Goal: Communication & Community: Ask a question

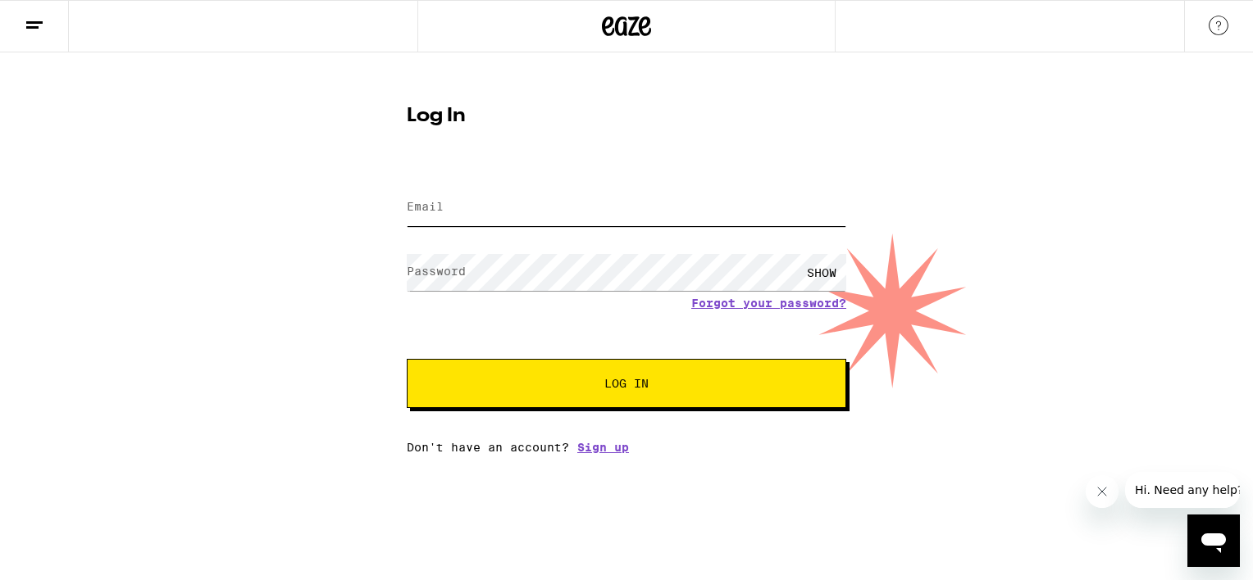
type input "[EMAIL_ADDRESS][DOMAIN_NAME]"
click at [607, 376] on button "Log In" at bounding box center [626, 383] width 439 height 49
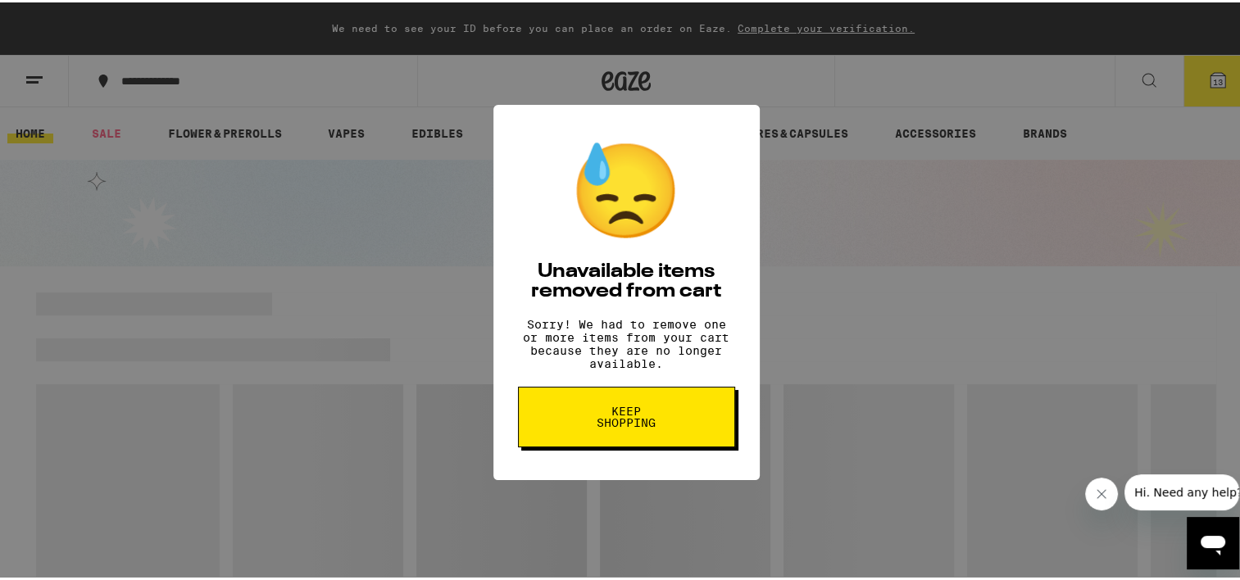
click at [906, 187] on div "😓 Unavailable items removed from cart Sorry! We had to remove one or more items…" at bounding box center [626, 290] width 1253 height 580
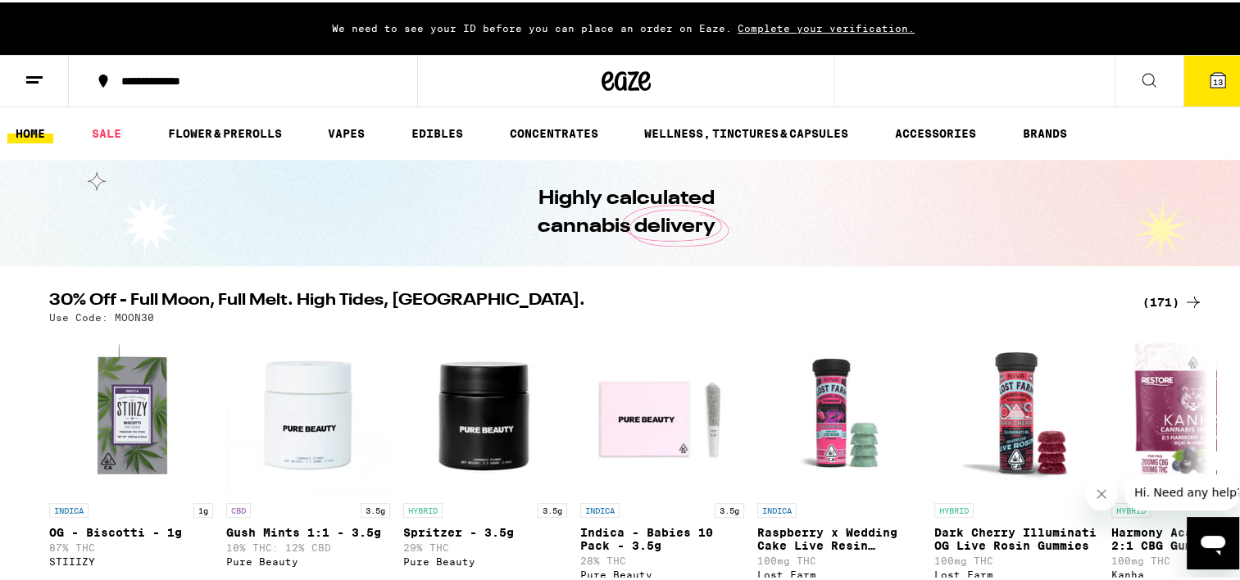
click at [41, 134] on link "HOME" at bounding box center [30, 131] width 46 height 20
click at [34, 82] on icon at bounding box center [35, 78] width 20 height 20
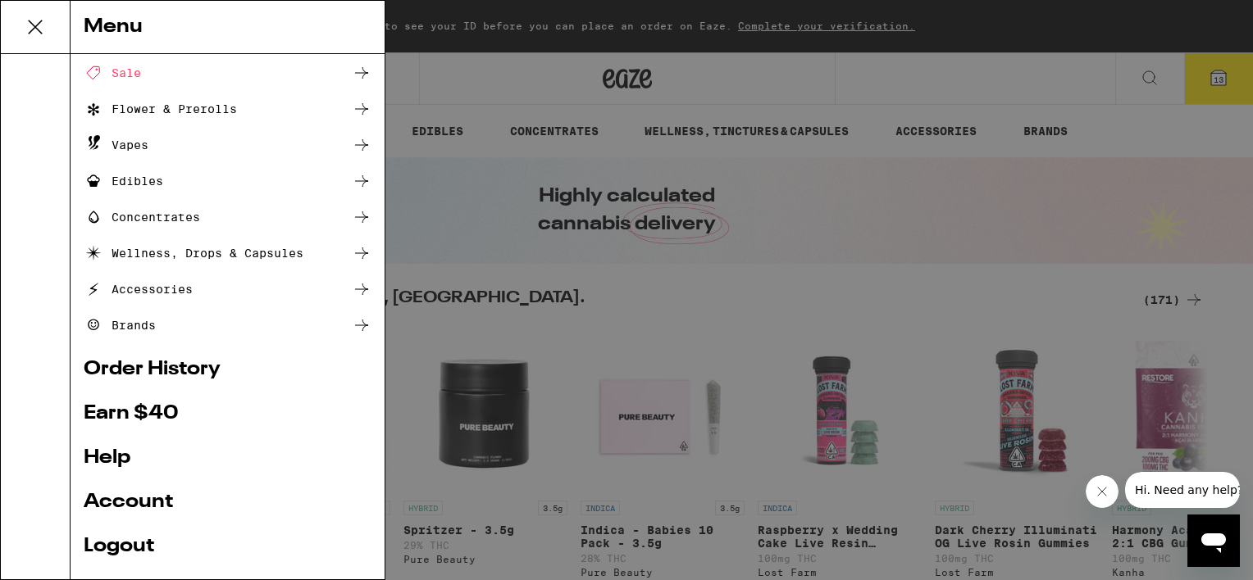
scroll to position [172, 0]
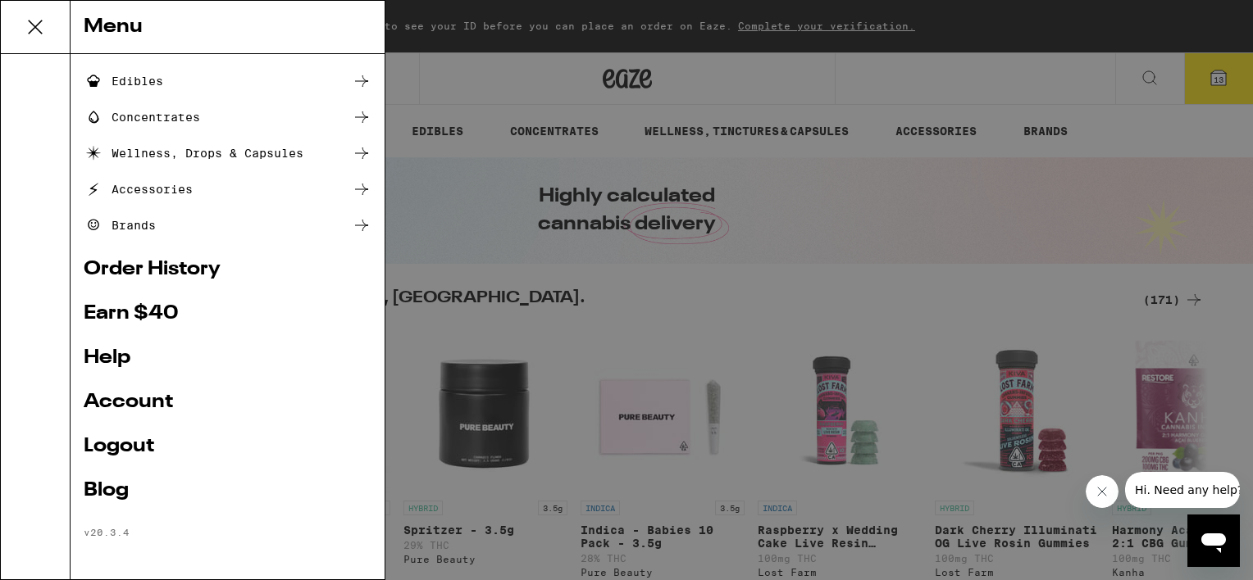
click at [146, 404] on link "Account" at bounding box center [228, 403] width 288 height 20
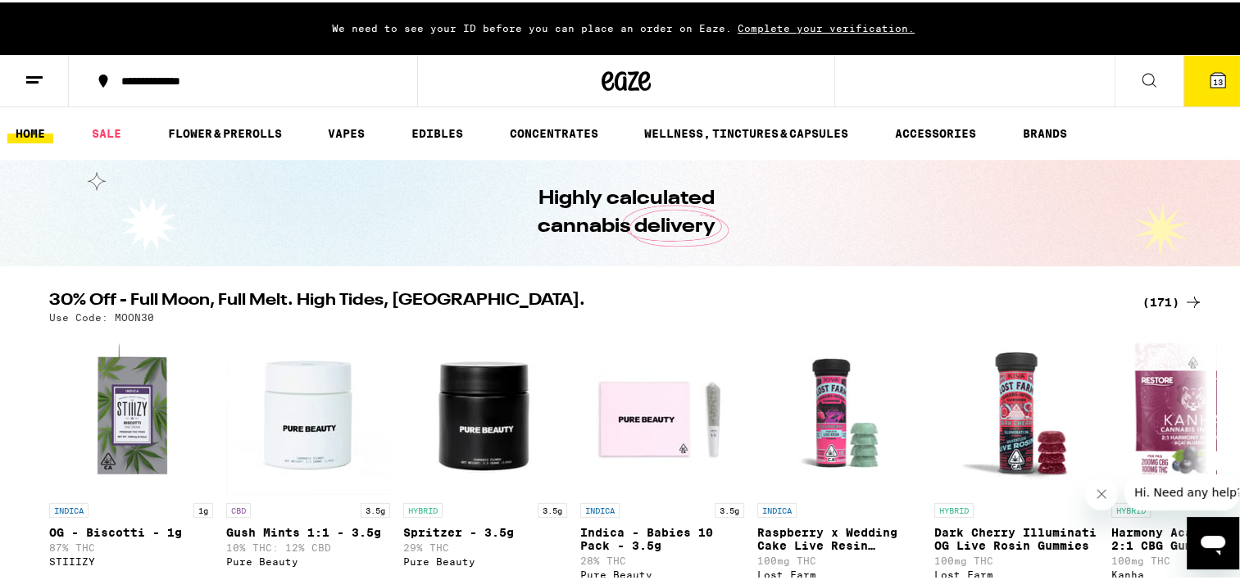
click at [1126, 81] on button at bounding box center [1149, 79] width 69 height 52
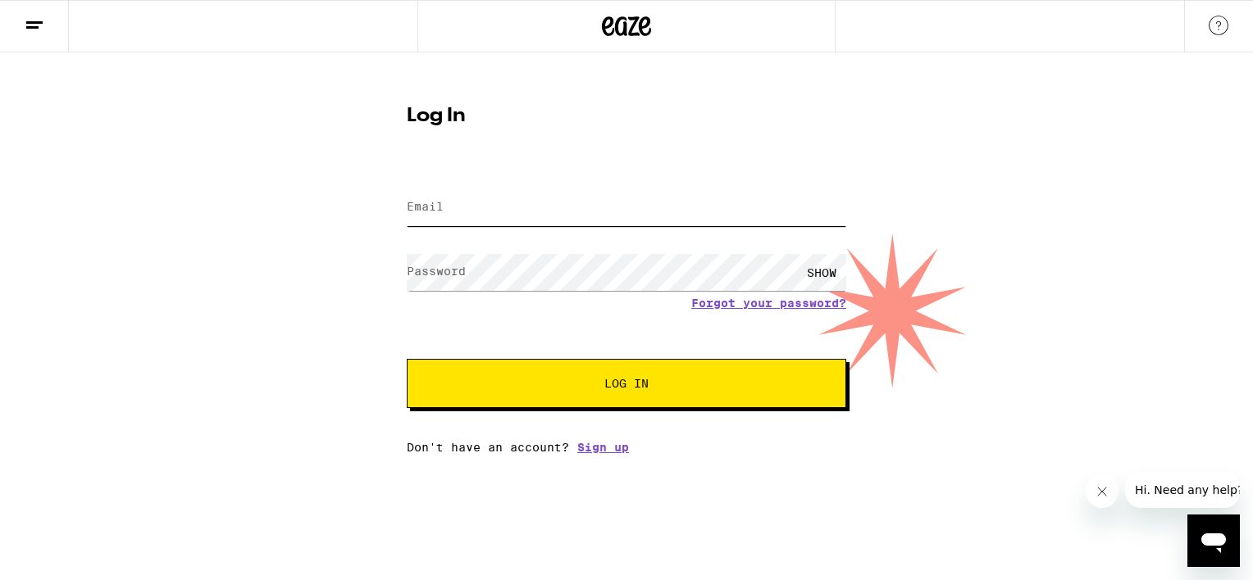
type input "[EMAIL_ADDRESS][DOMAIN_NAME]"
click at [817, 272] on div "SHOW" at bounding box center [821, 272] width 49 height 37
click at [610, 389] on span "Log In" at bounding box center [626, 383] width 44 height 11
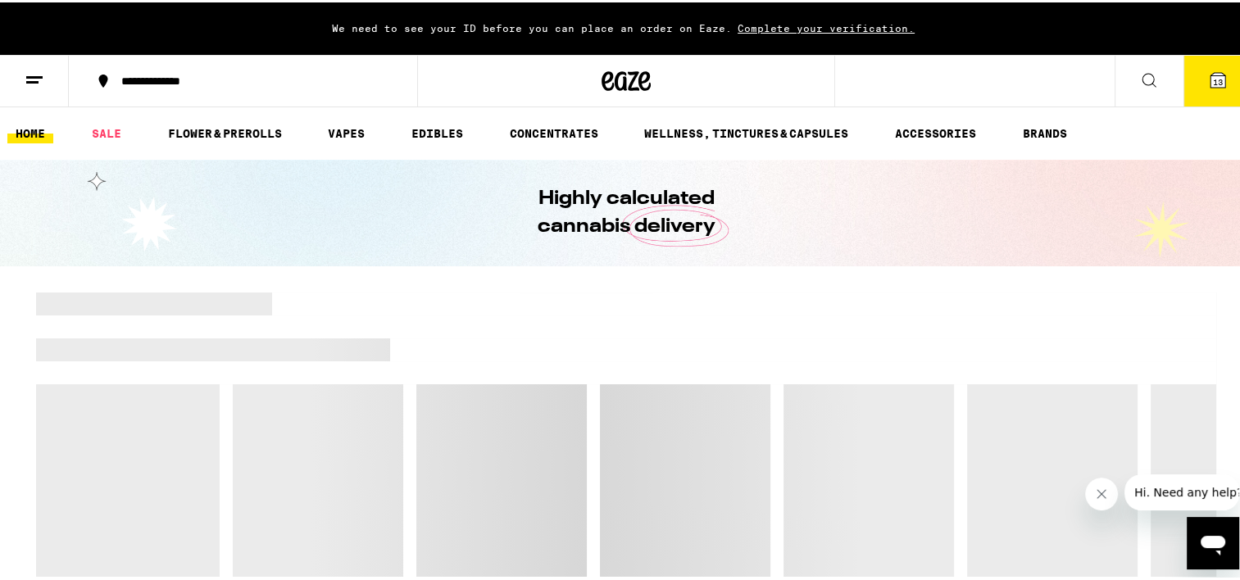
click at [812, 23] on span "Complete your verification." at bounding box center [826, 25] width 189 height 11
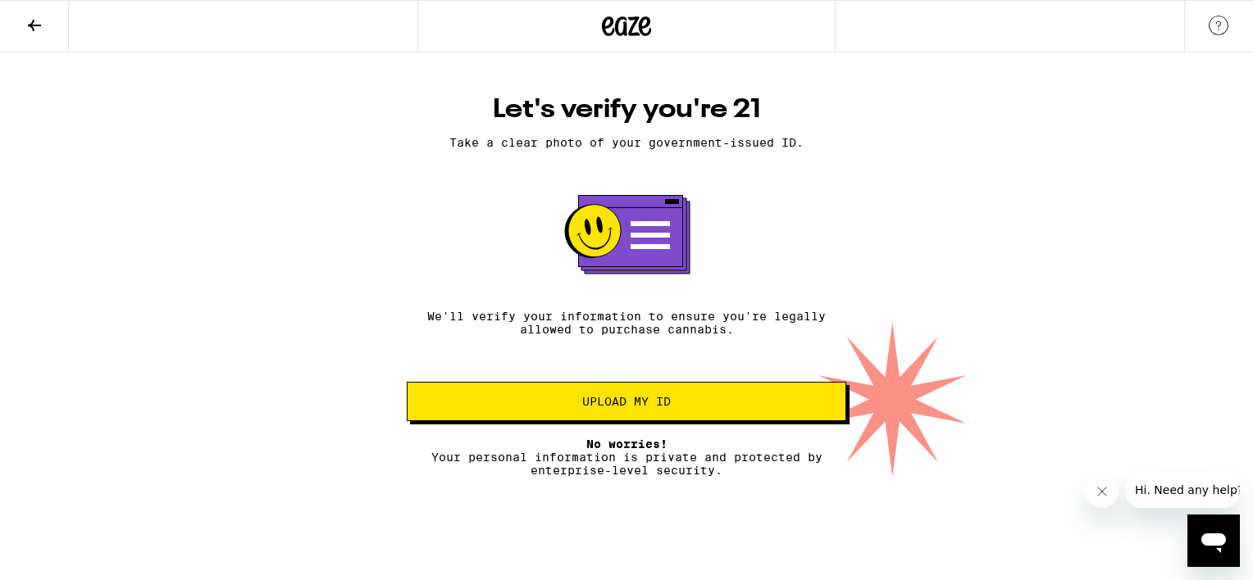
click at [649, 398] on span "Upload my ID" at bounding box center [626, 401] width 89 height 11
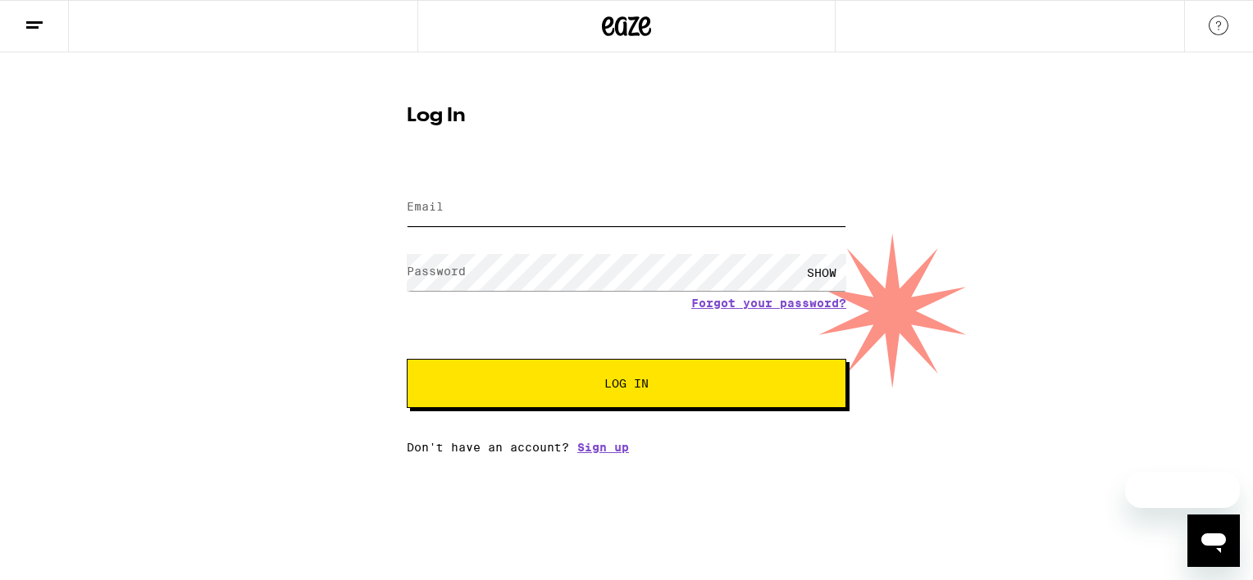
type input "[EMAIL_ADDRESS][DOMAIN_NAME]"
click at [557, 380] on span "Log In" at bounding box center [626, 383] width 307 height 11
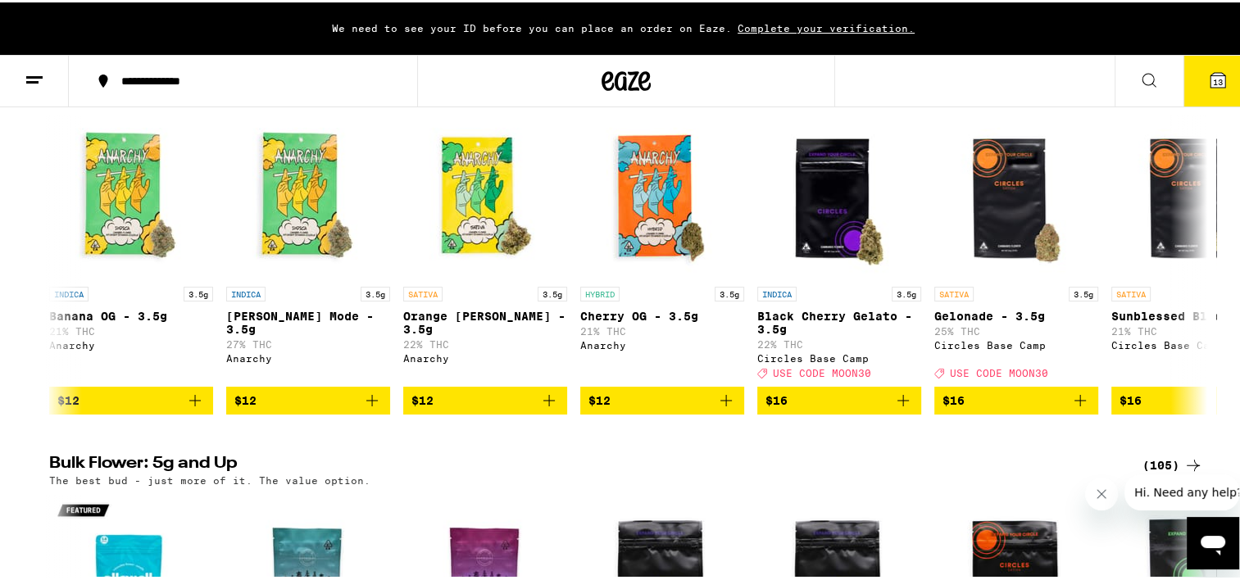
scroll to position [6573, 0]
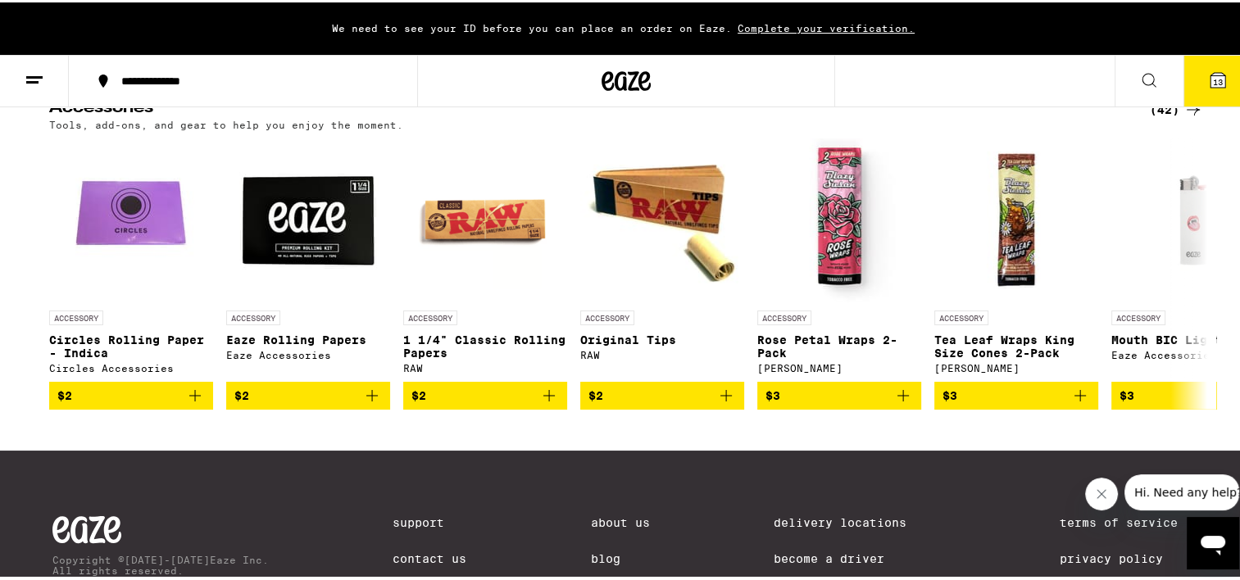
click at [1223, 542] on icon "Open messaging window" at bounding box center [1213, 546] width 25 height 20
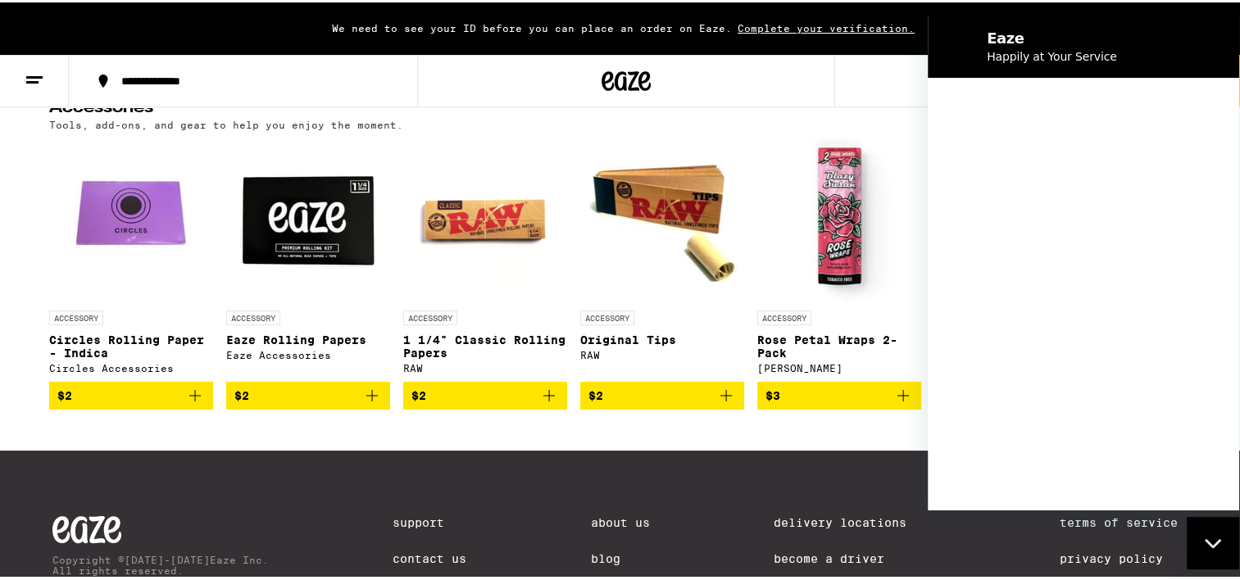
scroll to position [0, 0]
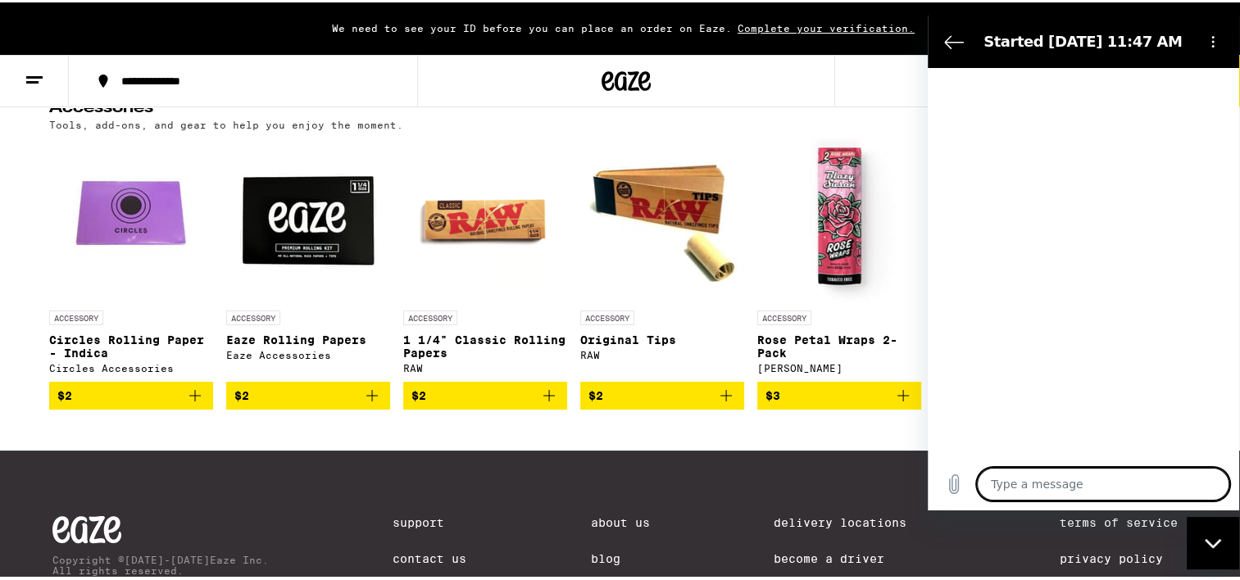
type textarea "x"
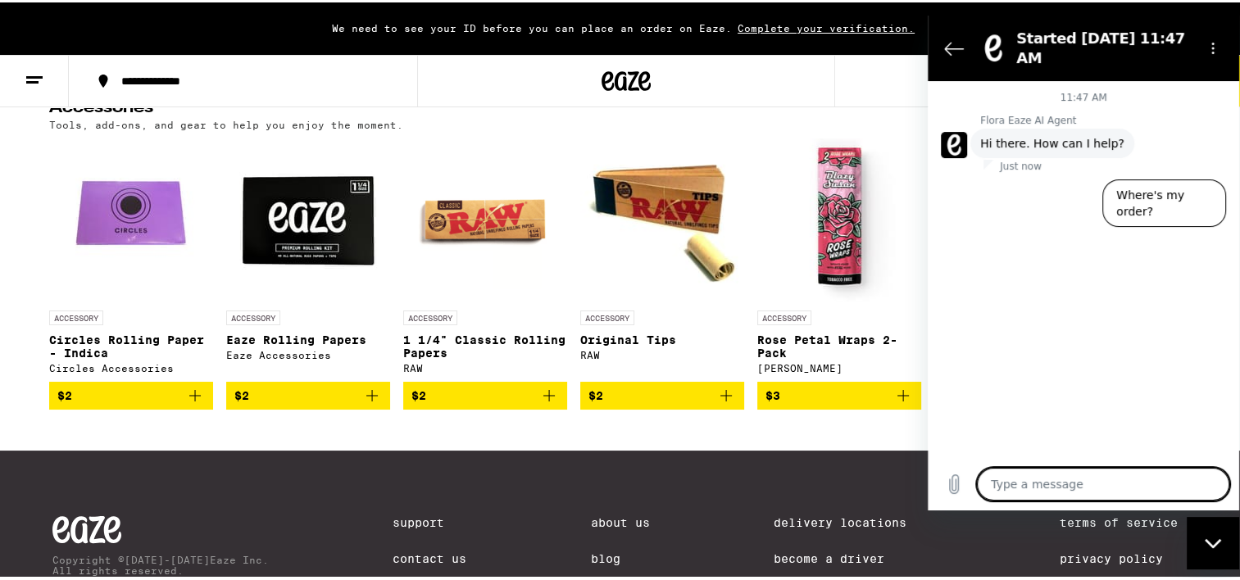
click at [1002, 485] on textarea at bounding box center [1103, 484] width 252 height 33
type textarea "M"
type textarea "x"
type textarea "My"
type textarea "x"
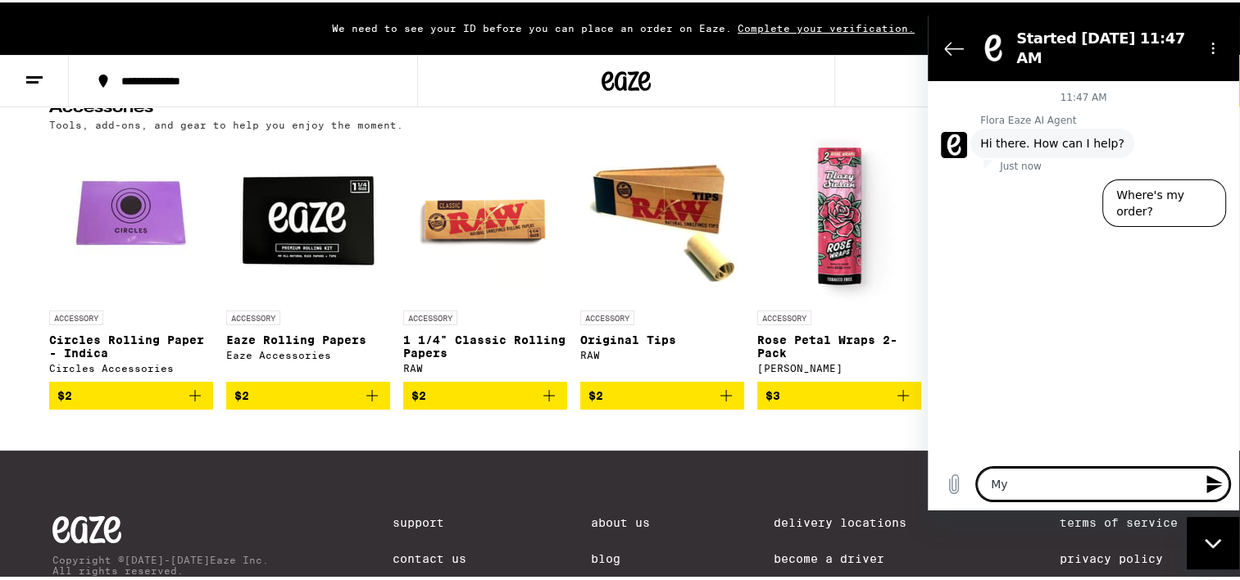
type textarea "My"
type textarea "x"
type textarea "My d"
type textarea "x"
type textarea "My dr"
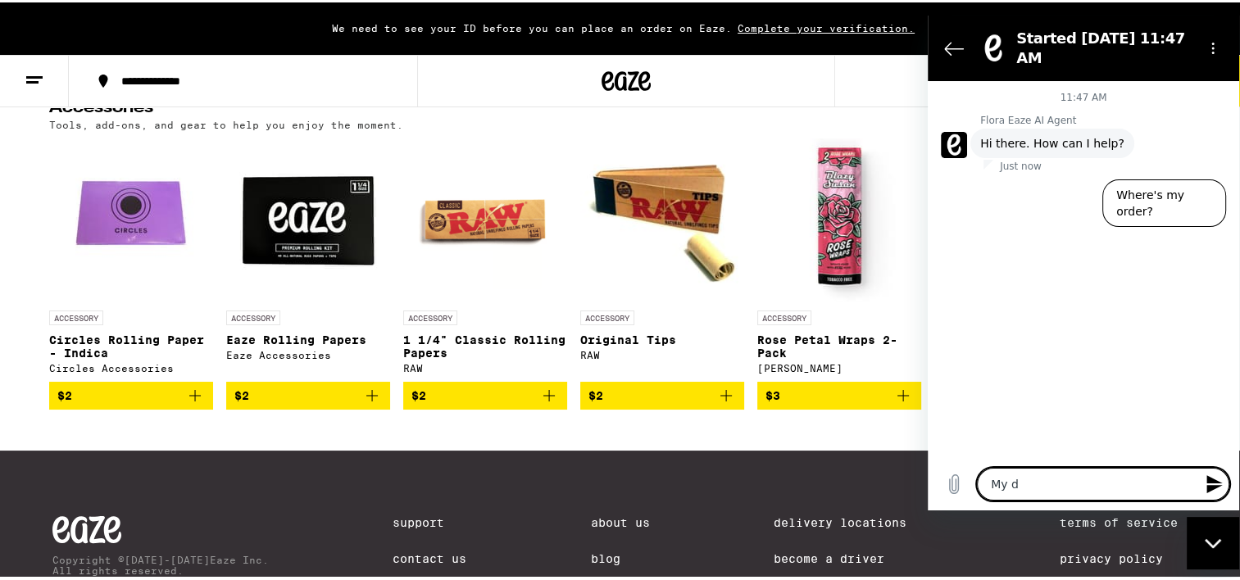
type textarea "x"
type textarea "My dri"
type textarea "x"
type textarea "My driv"
type textarea "x"
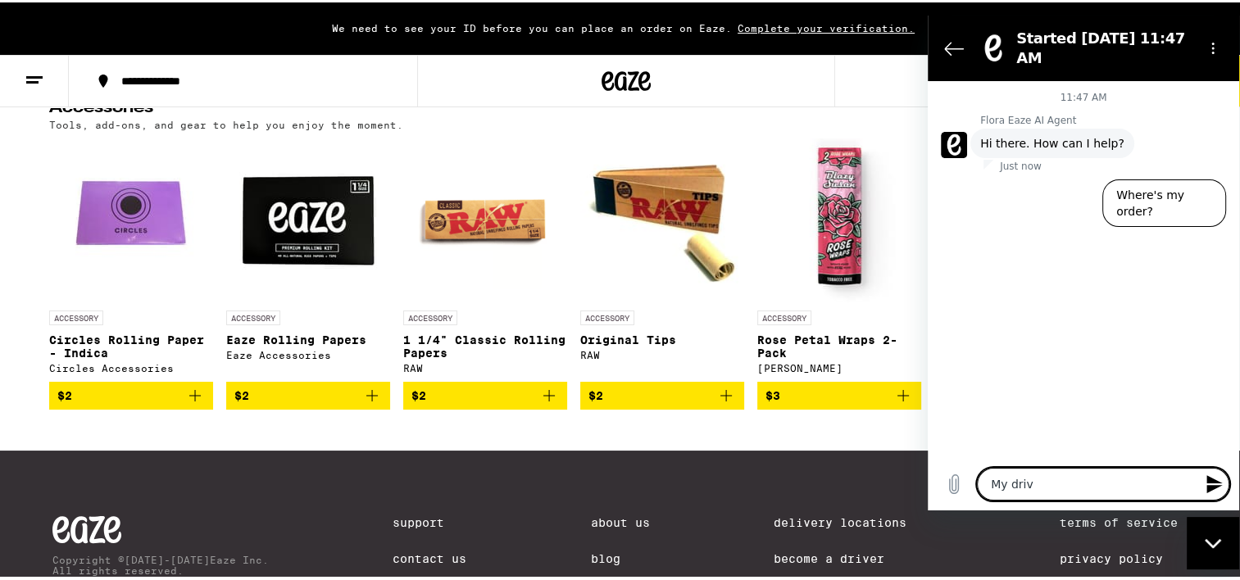
type textarea "My drive"
type textarea "x"
type textarea "My drivee"
type textarea "x"
type textarea "My driveer"
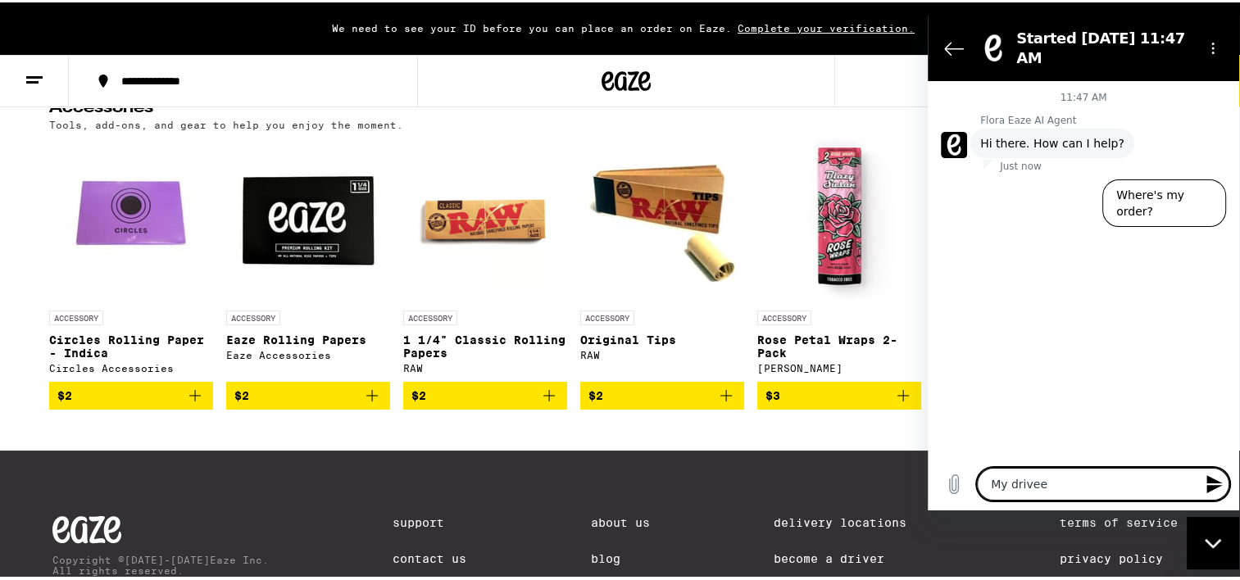
type textarea "x"
type textarea "My drivee"
type textarea "x"
type textarea "My drive"
type textarea "x"
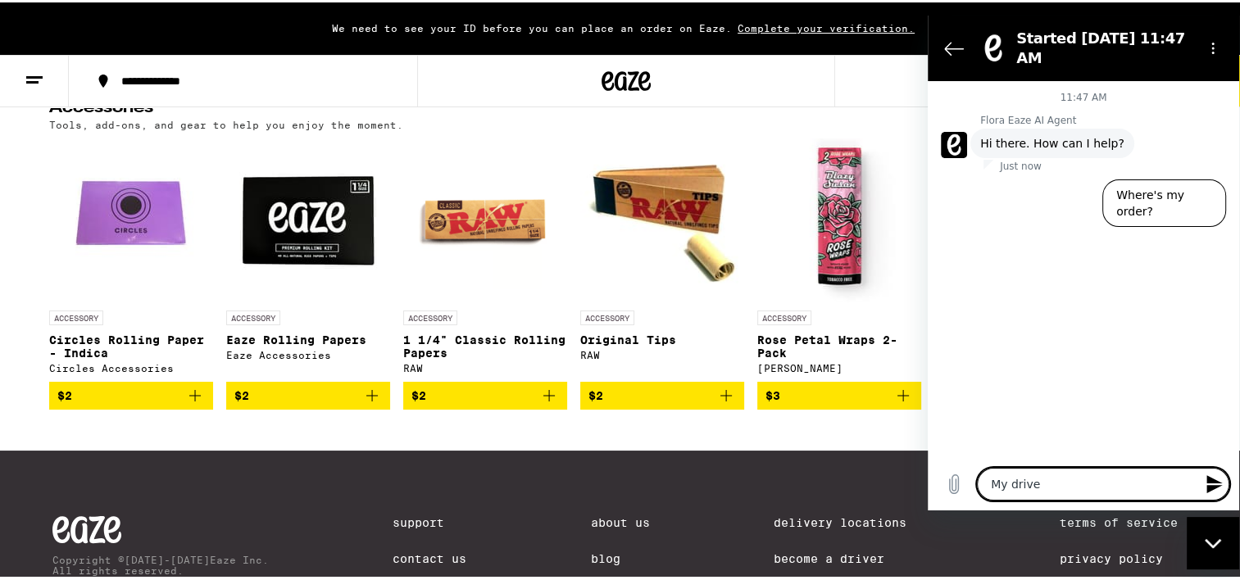
type textarea "My driver"
type textarea "x"
type textarea "My drivers"
type textarea "x"
type textarea "My drivers"
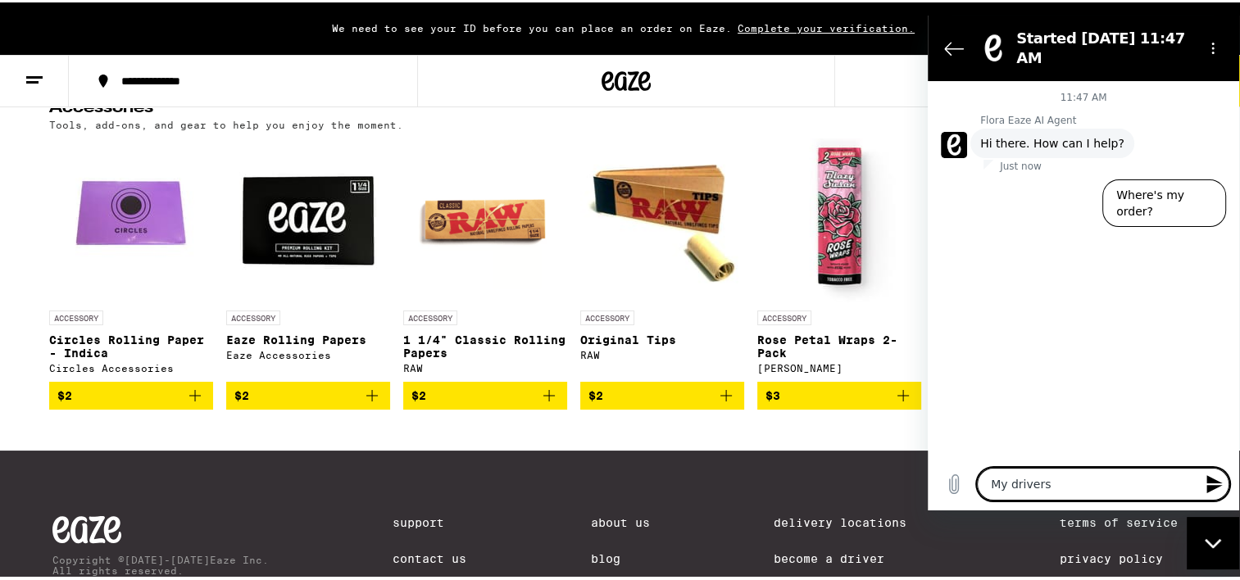
type textarea "x"
type textarea "My drivers l"
type textarea "x"
type textarea "My drivers li"
type textarea "x"
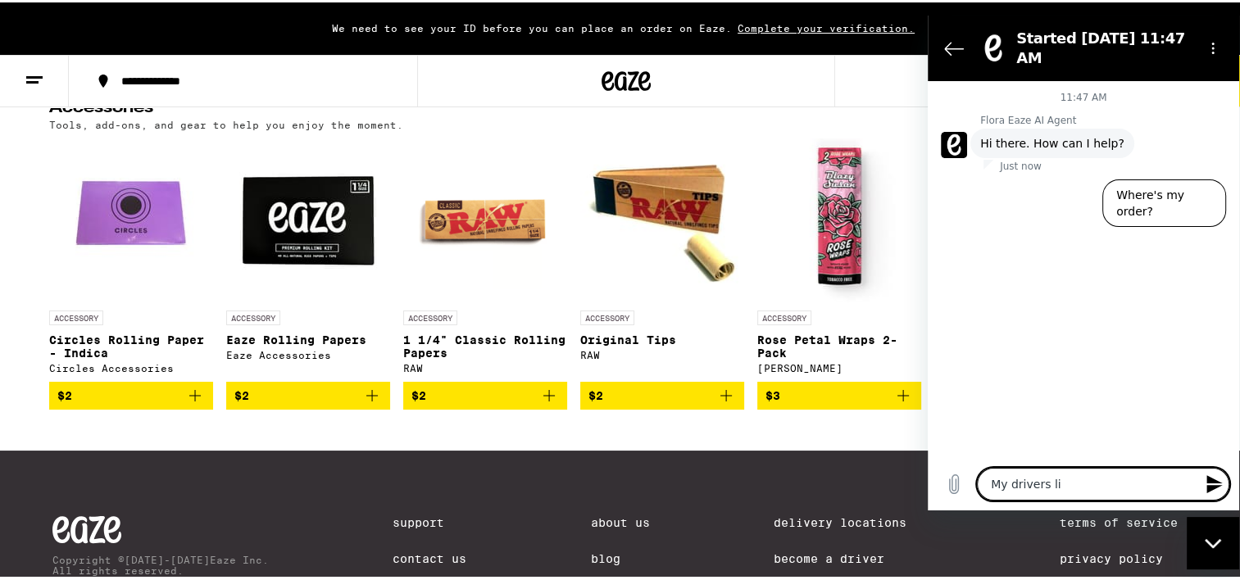
type textarea "My drivers lic"
type textarea "x"
type textarea "My drivers lice"
type textarea "x"
type textarea "My drivers licen"
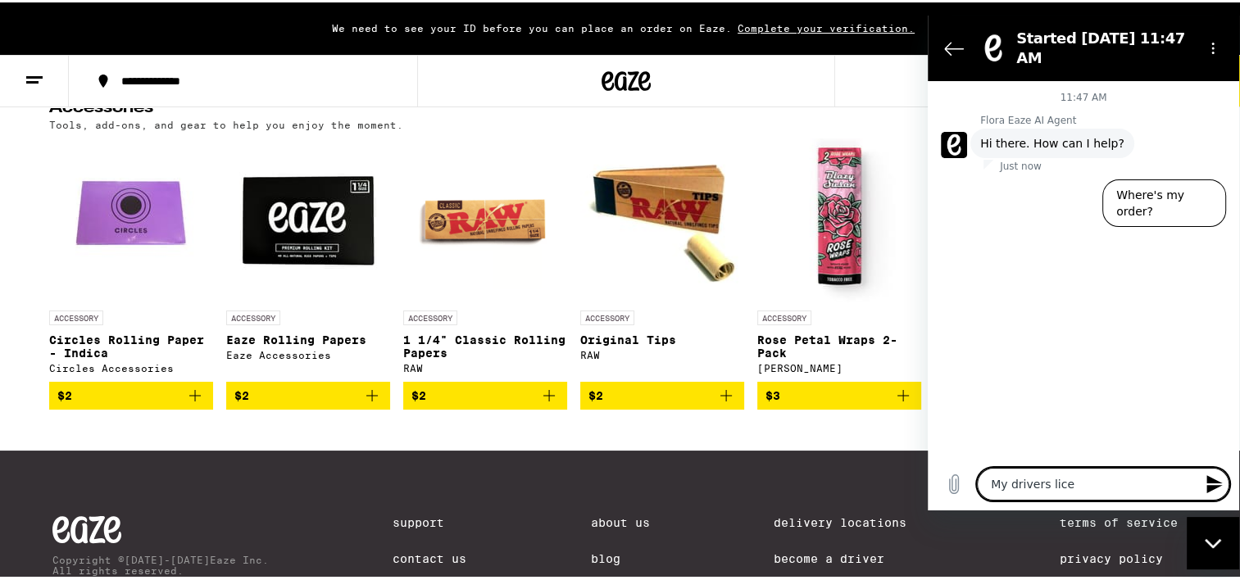
type textarea "x"
type textarea "My drivers licens"
type textarea "x"
type textarea "My drivers license"
type textarea "x"
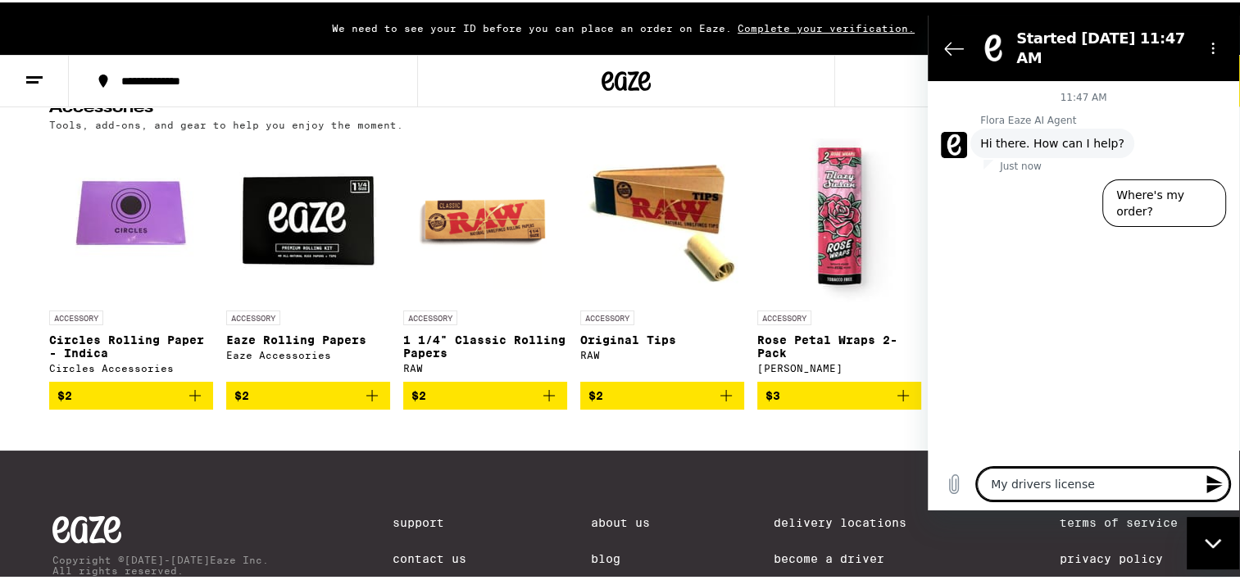
type textarea "My drivers license"
type textarea "x"
type textarea "My drivers license r"
type textarea "x"
type textarea "My drivers license re"
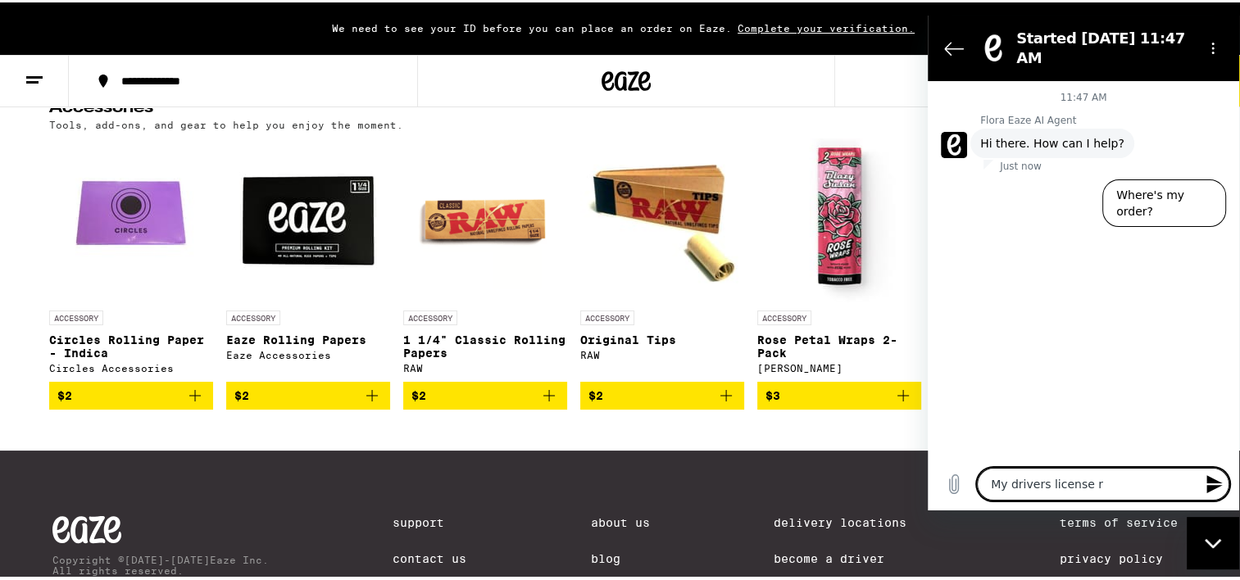
type textarea "x"
type textarea "My drivers license rec"
type textarea "x"
type textarea "My drivers license rece"
type textarea "x"
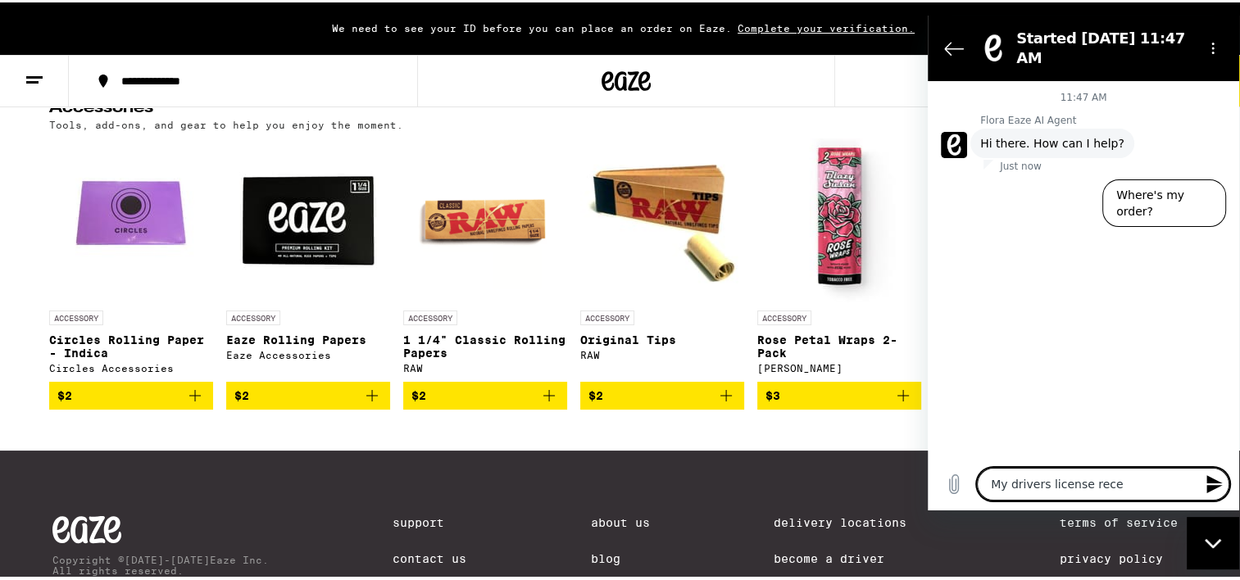
type textarea "My drivers license recen"
type textarea "x"
type textarea "My drivers license recent"
type textarea "x"
type textarea "My drivers license recentl"
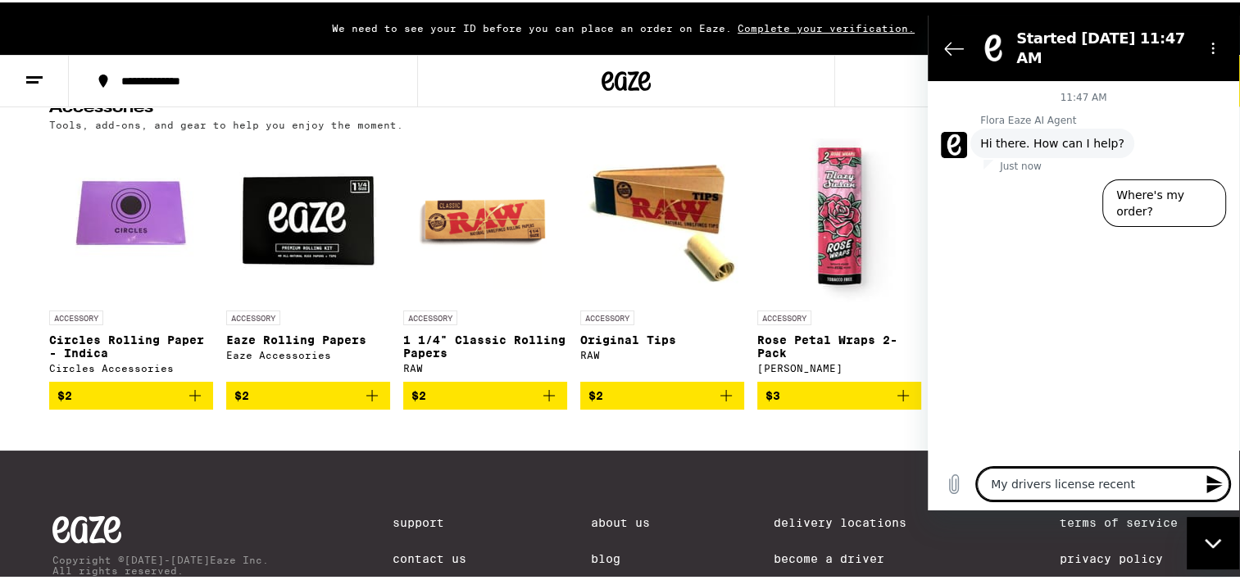
type textarea "x"
type textarea "My drivers license recently"
type textarea "x"
type textarea "My drivers license recently"
type textarea "x"
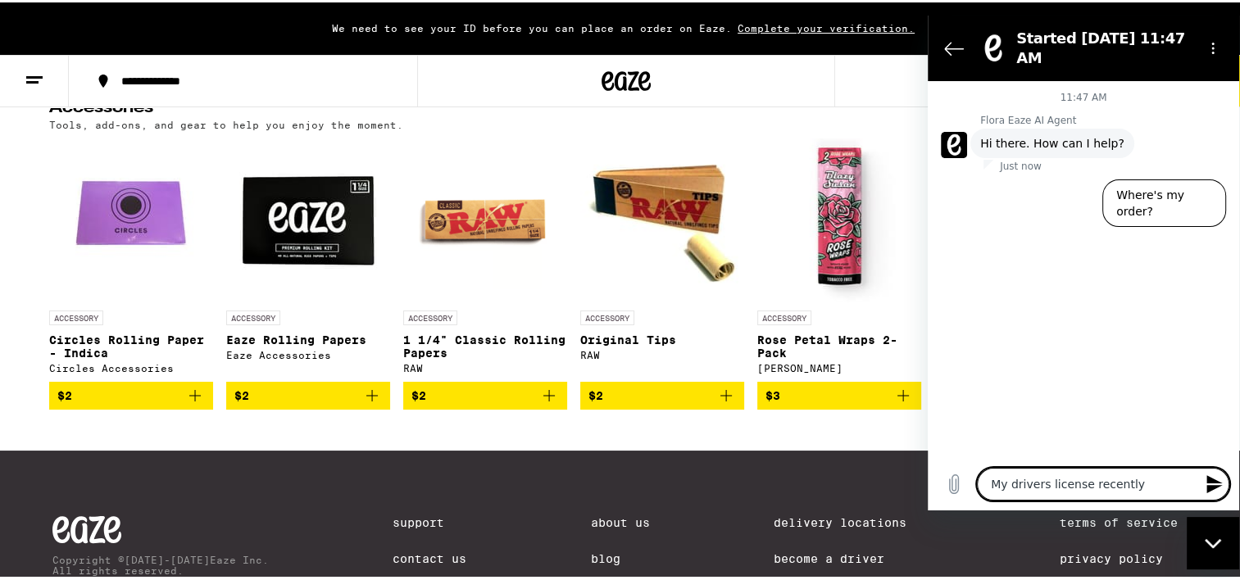
type textarea "My drivers license recently e"
type textarea "x"
type textarea "My drivers license recently ex"
type textarea "x"
type textarea "My drivers license recently exp"
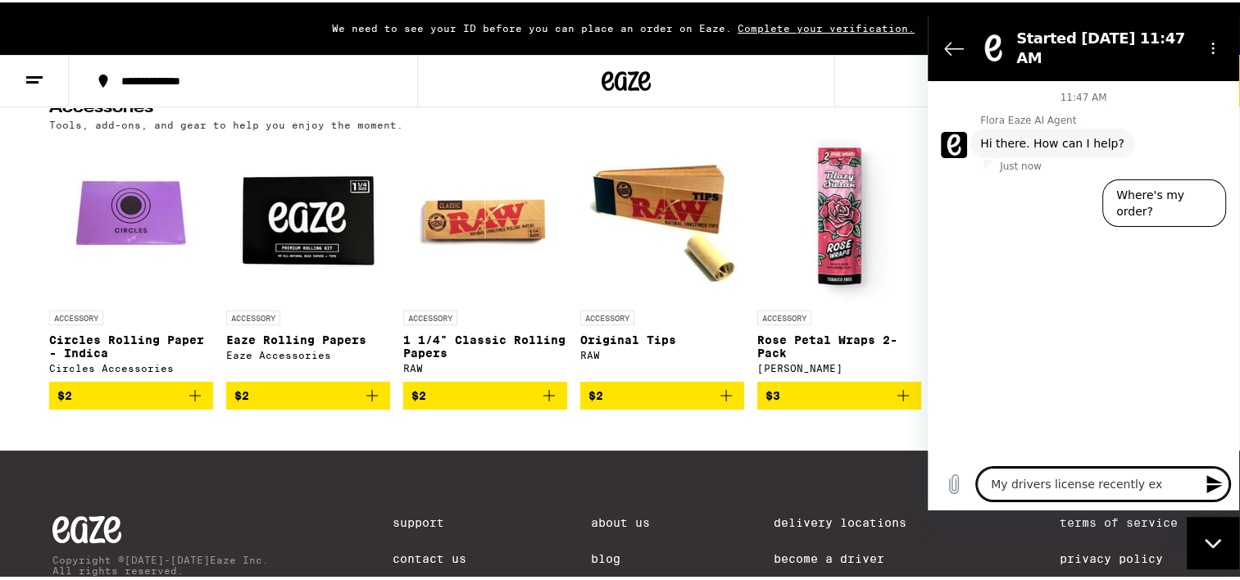
type textarea "x"
type textarea "My drivers license recently expi"
type textarea "x"
type textarea "My drivers license recently expir"
type textarea "x"
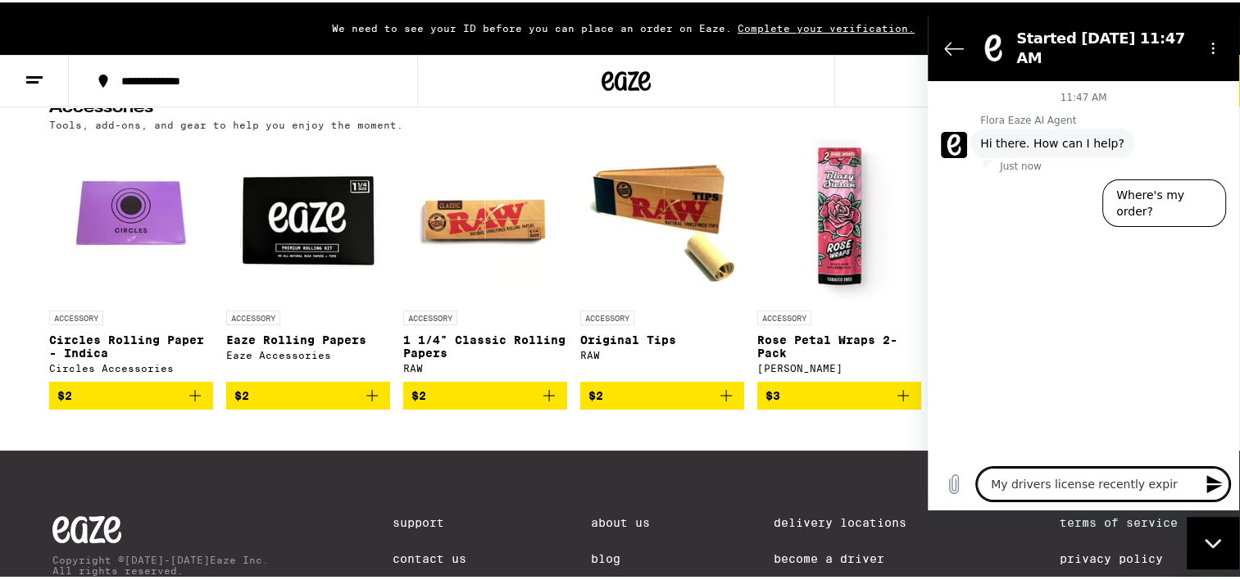
type textarea "My drivers license recently expire"
type textarea "x"
type textarea "My drivers license recently expired"
type textarea "x"
type textarea "My drivers license recently expired"
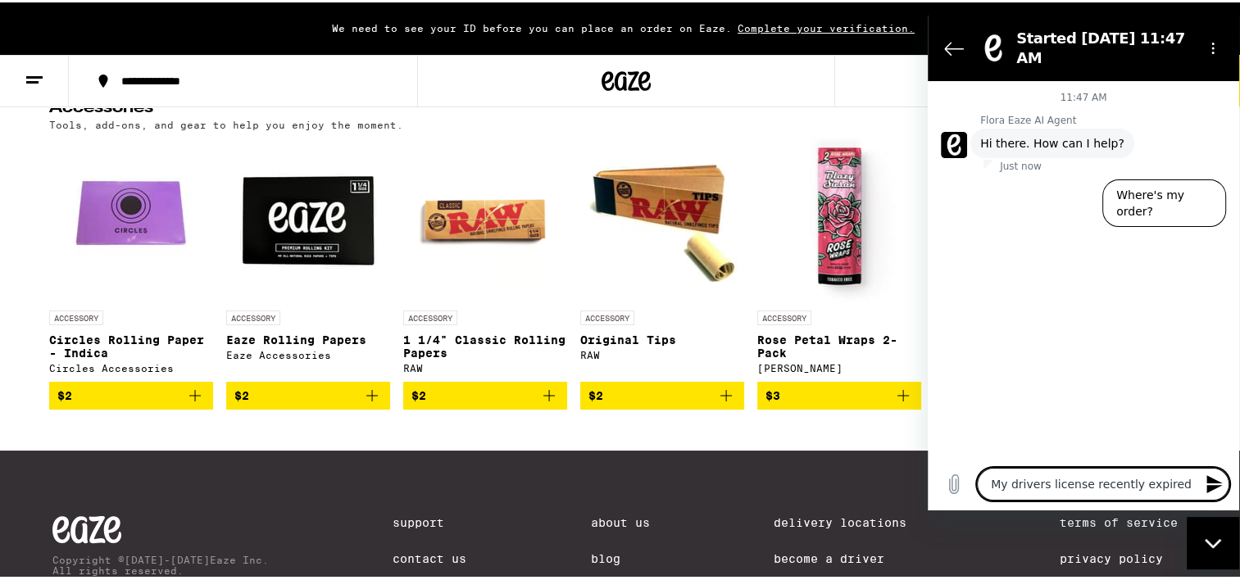
type textarea "x"
type textarea "My drivers license recently expired b"
type textarea "x"
type textarea "My drivers license recently expired bu"
type textarea "x"
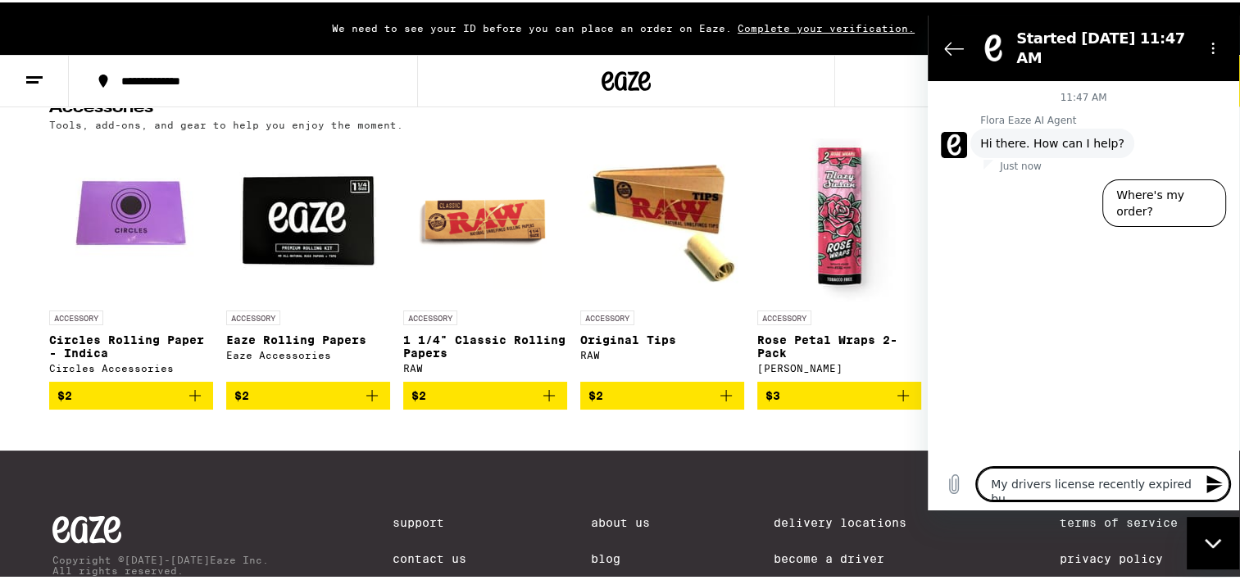
type textarea "My drivers license recently expired but"
type textarea "x"
type textarea "My drivers license recently expired but"
type textarea "x"
type textarea "My drivers license recently expired but I"
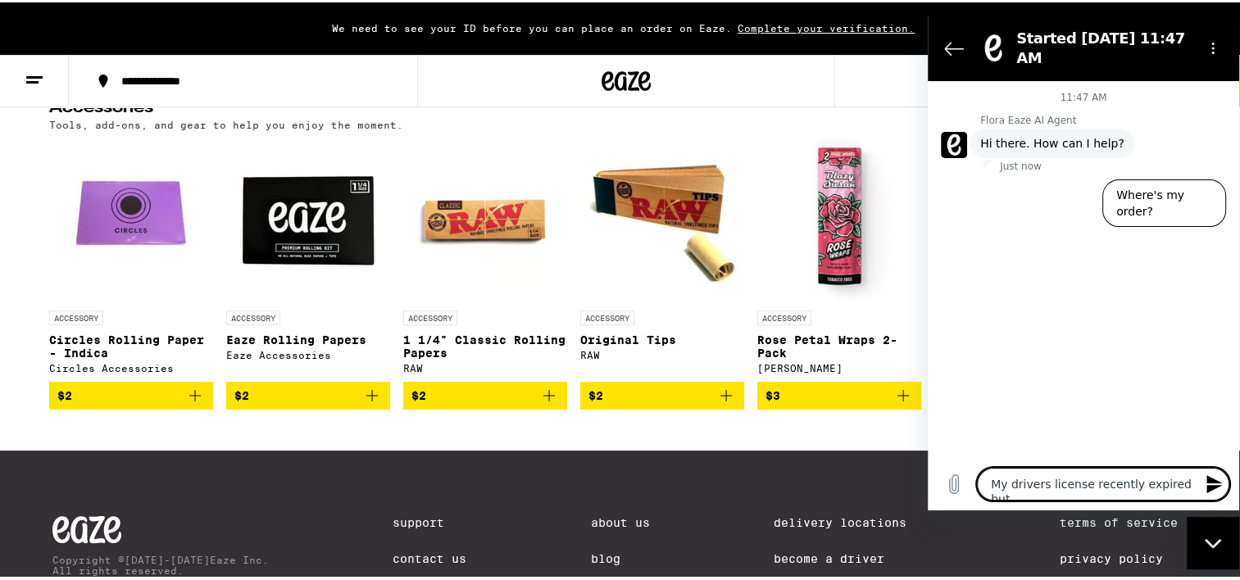
type textarea "x"
type textarea "My drivers license recently expired but I"
type textarea "x"
type textarea "My drivers license recently expired but I h"
type textarea "x"
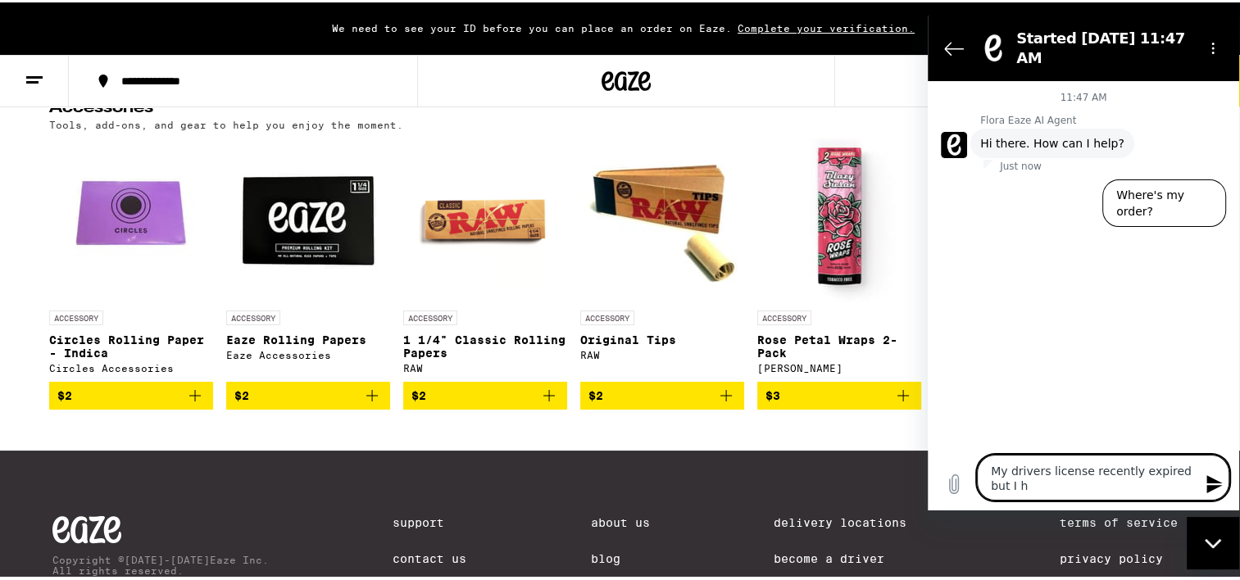
type textarea "My drivers license recently expired but I ha"
type textarea "x"
type textarea "My drivers license recently expired but I hav"
type textarea "x"
type textarea "My drivers license recently expired but I have"
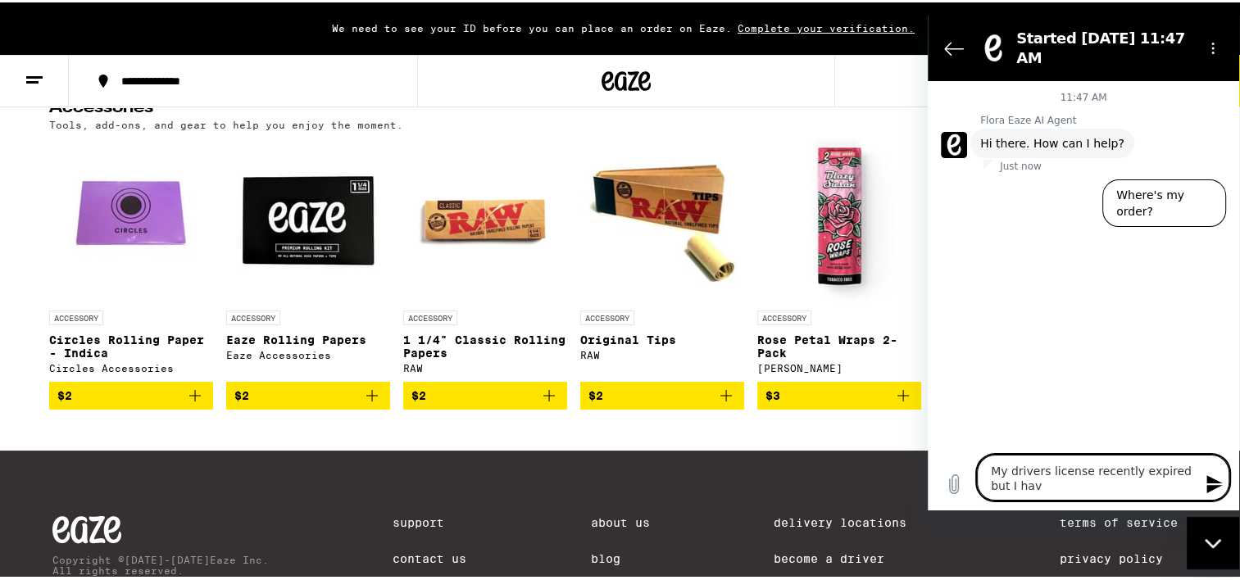
type textarea "x"
type textarea "My drivers license recently expired but I have"
type textarea "x"
type textarea "My drivers license recently expired but I have a"
type textarea "x"
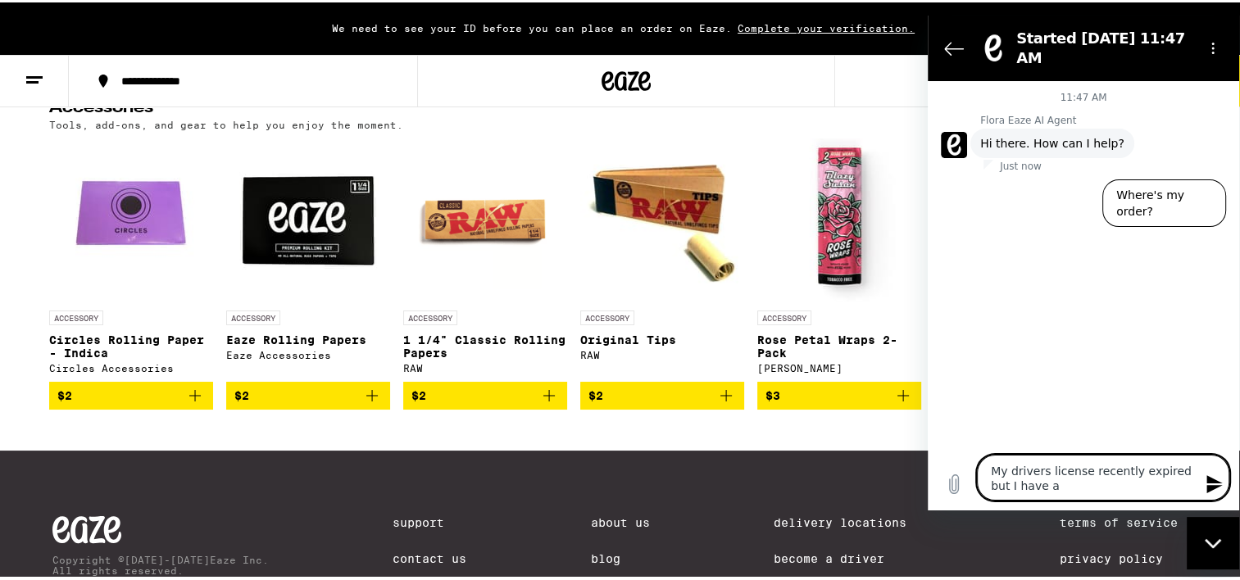
type textarea "My drivers license recently expired but I have a"
type textarea "x"
type textarea "My drivers license recently expired but I have a d"
type textarea "x"
type textarea "My drivers license recently expired but I have a da"
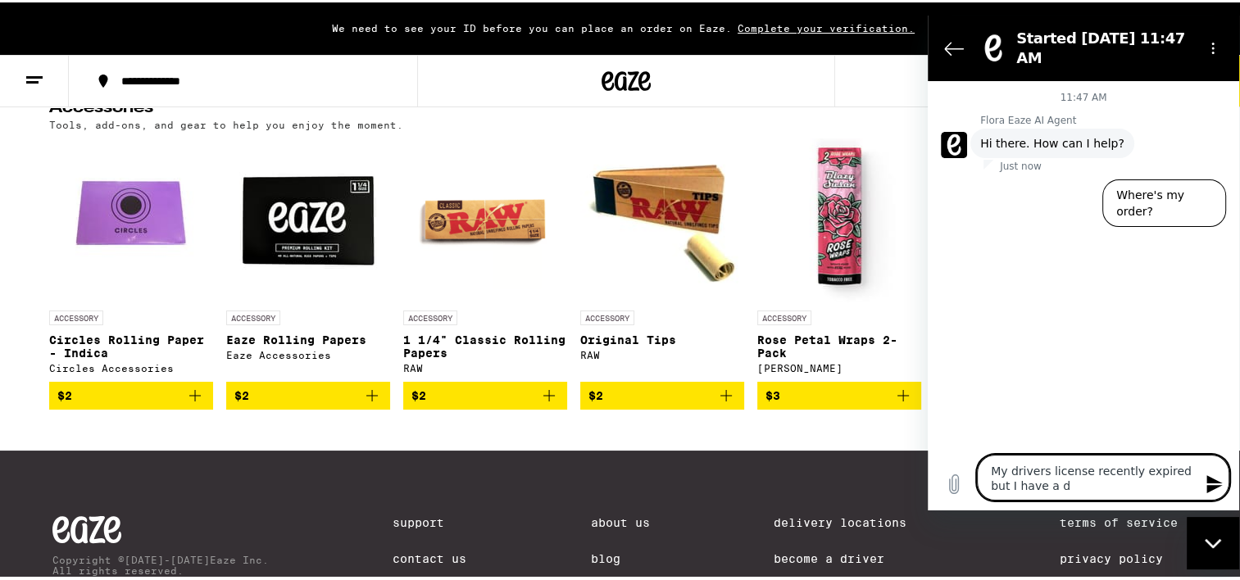
type textarea "x"
type textarea "My drivers license recently expired but I have a dat"
type textarea "x"
type textarea "My drivers license recently expired but I have a date"
type textarea "x"
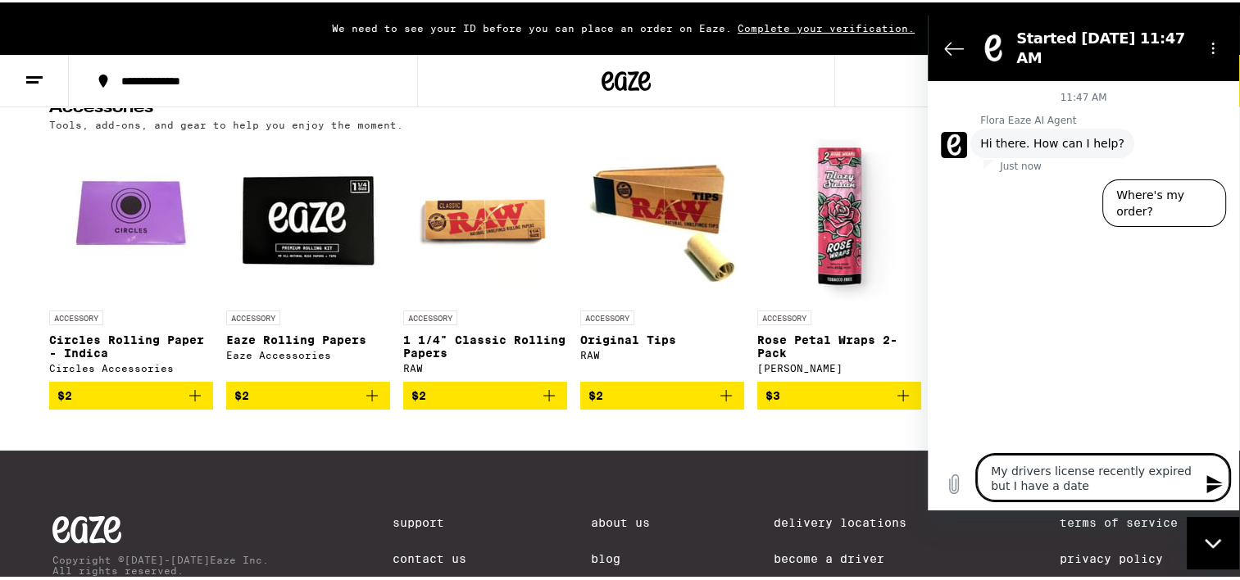
type textarea "My drivers license recently expired but I have a date"
type textarea "x"
type textarea "My drivers license recently expired but I have a date t"
type textarea "x"
type textarea "My drivers license recently expired but I have a date to"
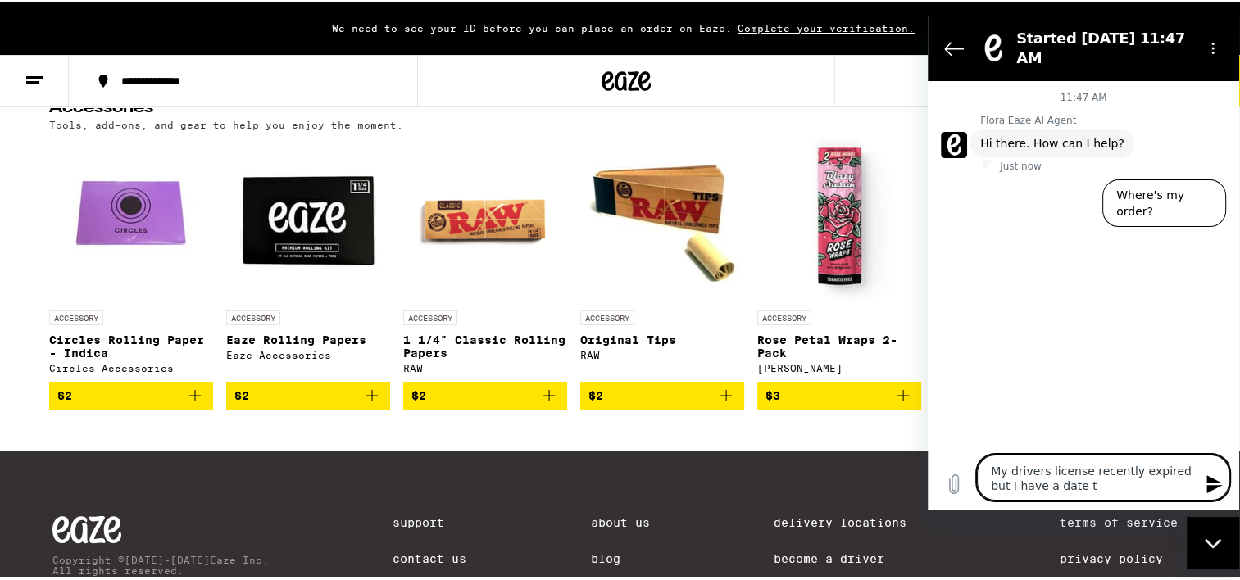
type textarea "x"
type textarea "My drivers license recently expired but I have a date to"
type textarea "x"
type textarea "My drivers license recently expired but I have a date to g"
type textarea "x"
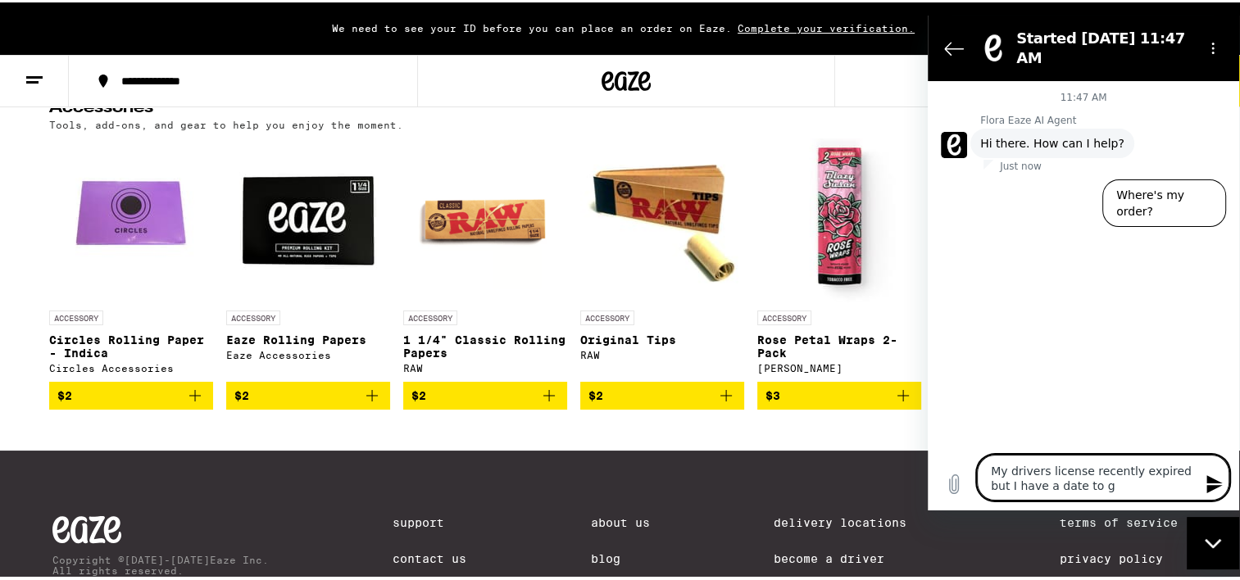
type textarea "My drivers license recently expired but I have a date to ge"
type textarea "x"
type textarea "My drivers license recently expired but I have a date to get"
type textarea "x"
type textarea "My drivers license recently expired but I have a date to get"
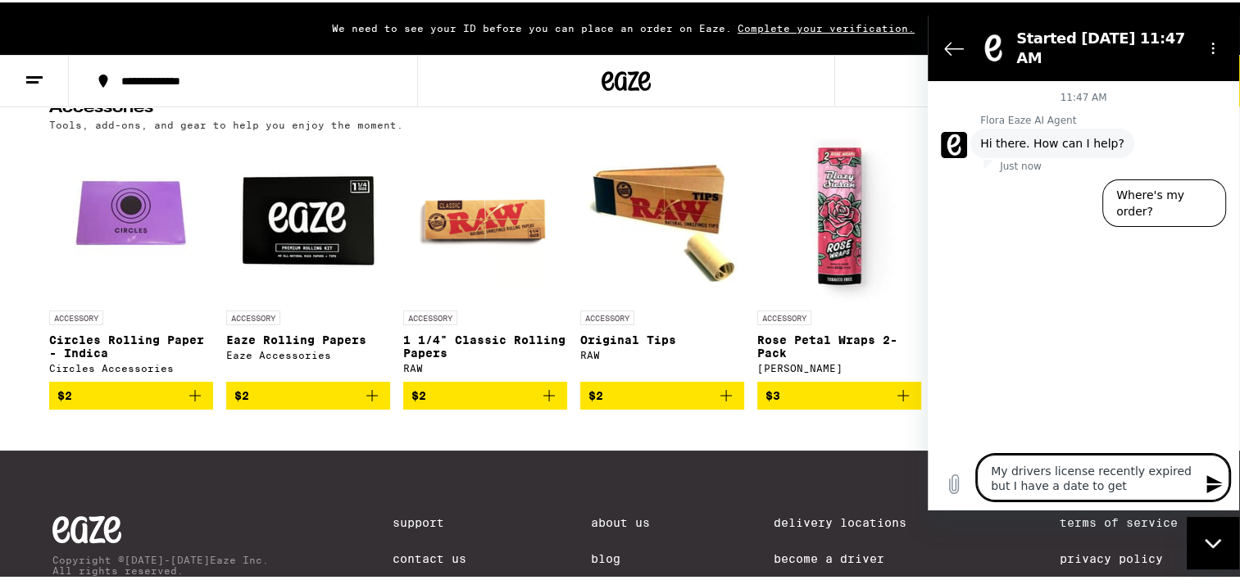
type textarea "x"
type textarea "My drivers license recently expired but I have a date to get i"
type textarea "x"
type textarea "My drivers license recently expired but I have a date to get it"
type textarea "x"
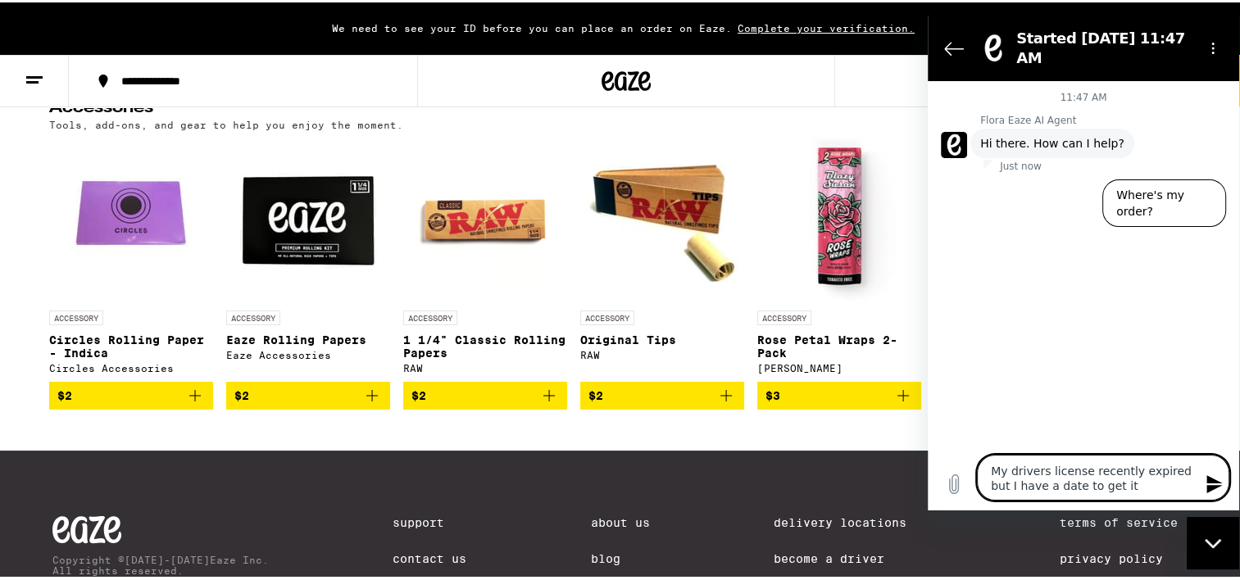
type textarea "My drivers license recently expired but I have a date to get it"
type textarea "x"
type textarea "My drivers license recently expired but I have a date to get it r"
type textarea "x"
type textarea "My drivers license recently expired but I have a date to get it re"
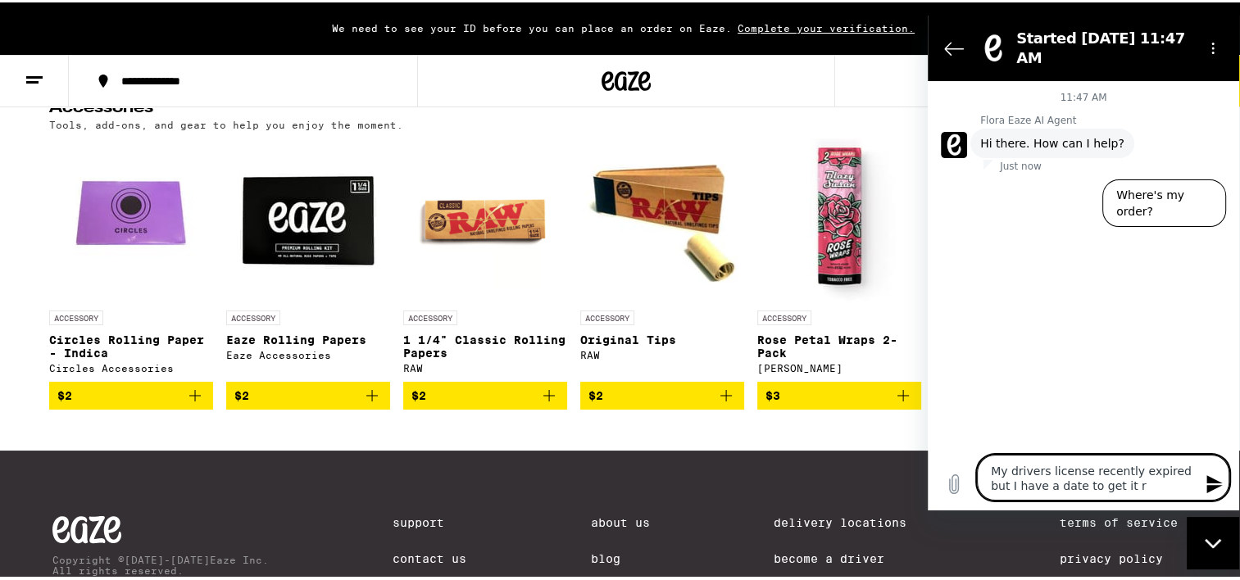
type textarea "x"
type textarea "My drivers license recently expired but I have a date to get it ren"
type textarea "x"
type textarea "My drivers license recently expired but I have a date to get it [PERSON_NAME]"
type textarea "x"
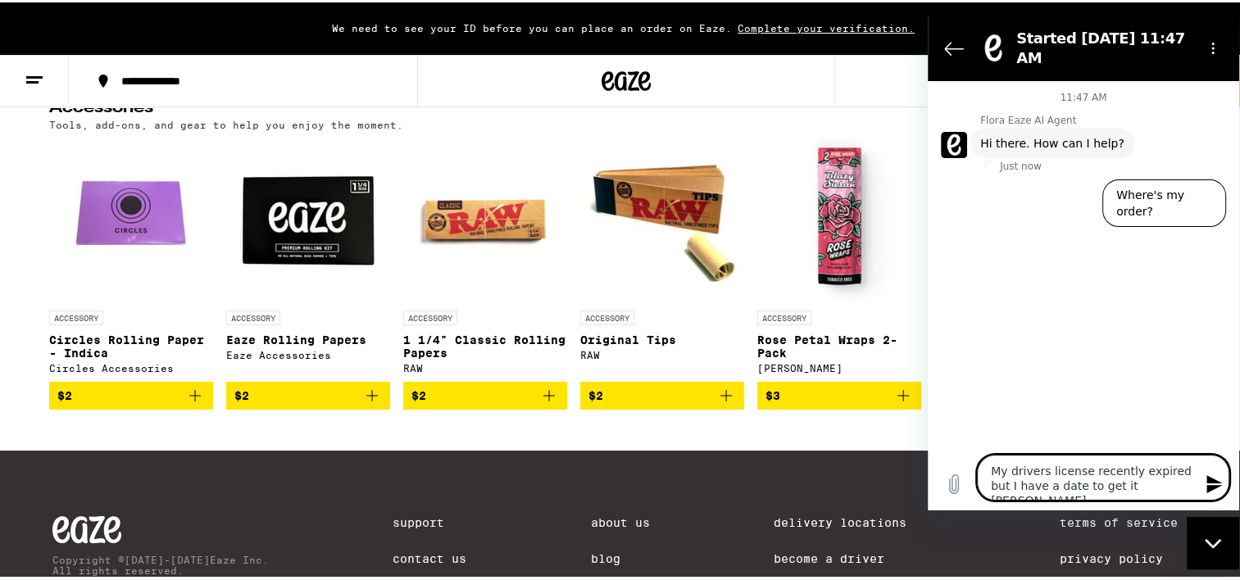
type textarea "My drivers license recently expired but I have a date to get it renew"
type textarea "x"
type textarea "My drivers license recently expired but I have a date to get it renewe"
type textarea "x"
type textarea "My drivers license recently expired but I have a date to get it renewed"
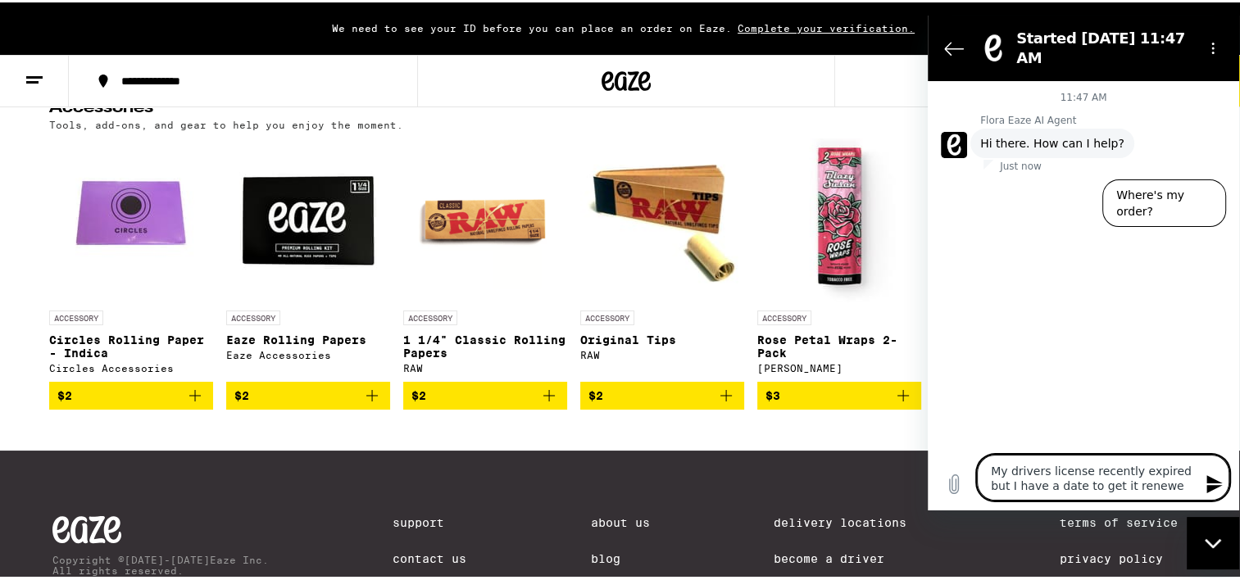
type textarea "x"
type textarea "My drivers license recently expired but I have a date to get it renewed."
type textarea "x"
type textarea "My drivers license recently expired but I have a date to get it renewed."
type textarea "x"
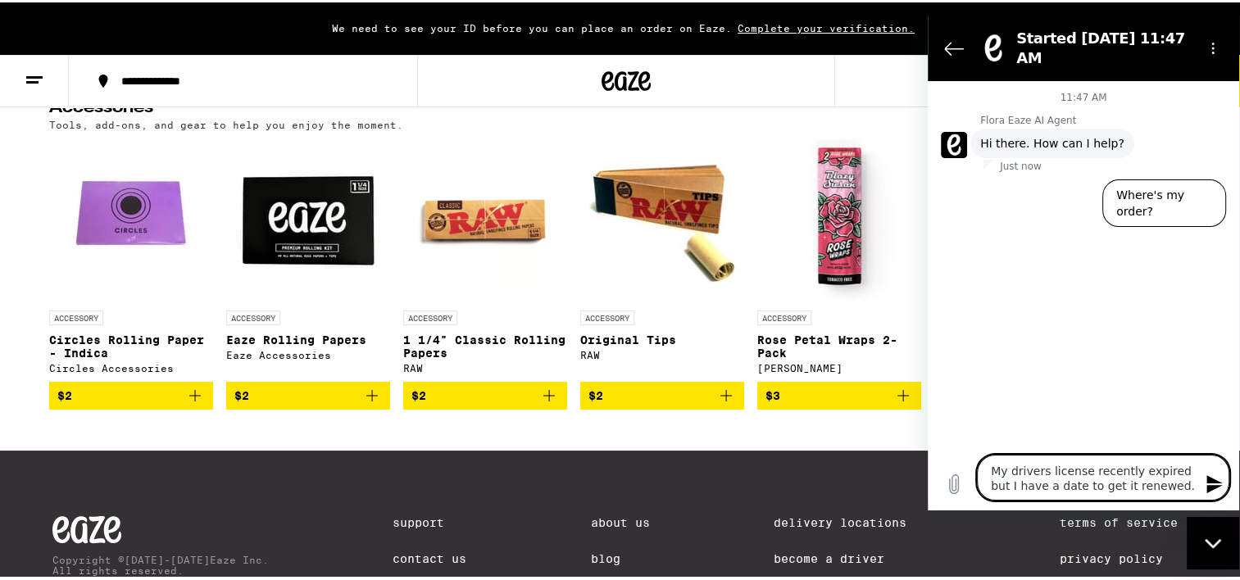
type textarea "My drivers license recently expired but I have a date to get it renewed."
type textarea "x"
type textarea "My drivers license recently expired but I have a date to get it renewed. S"
type textarea "x"
type textarea "My drivers license recently expired but I have a date to get it renewed. Si"
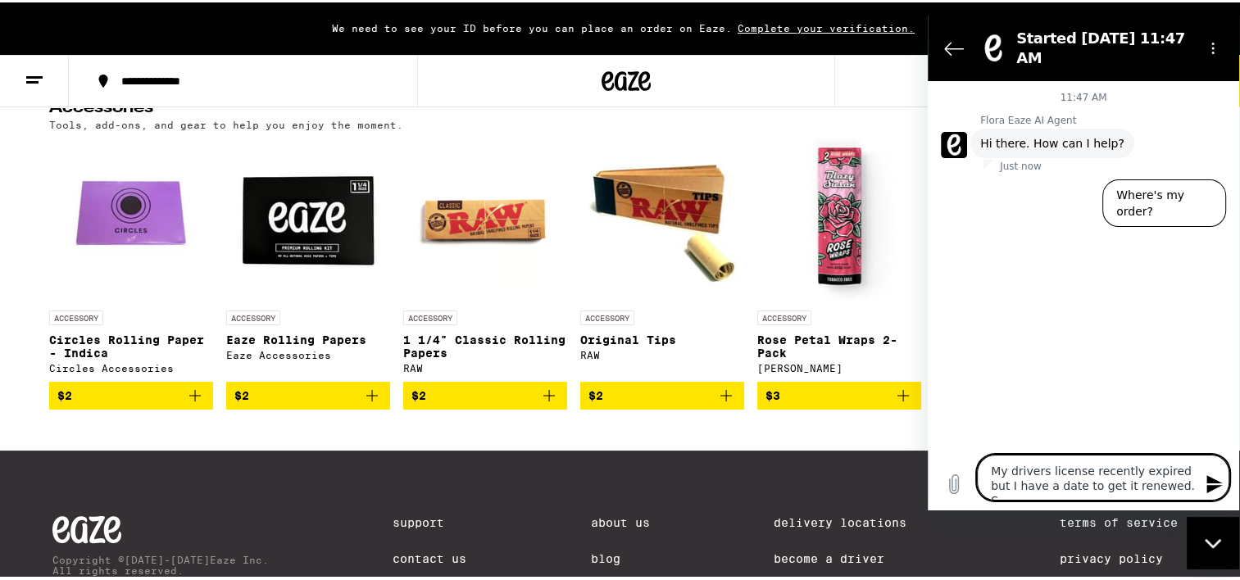
type textarea "x"
type textarea "My drivers license recently expired but I have a date to get it renewed. Sil"
type textarea "x"
type textarea "My drivers license recently expired but I have a date to get it renewed. Sill"
type textarea "x"
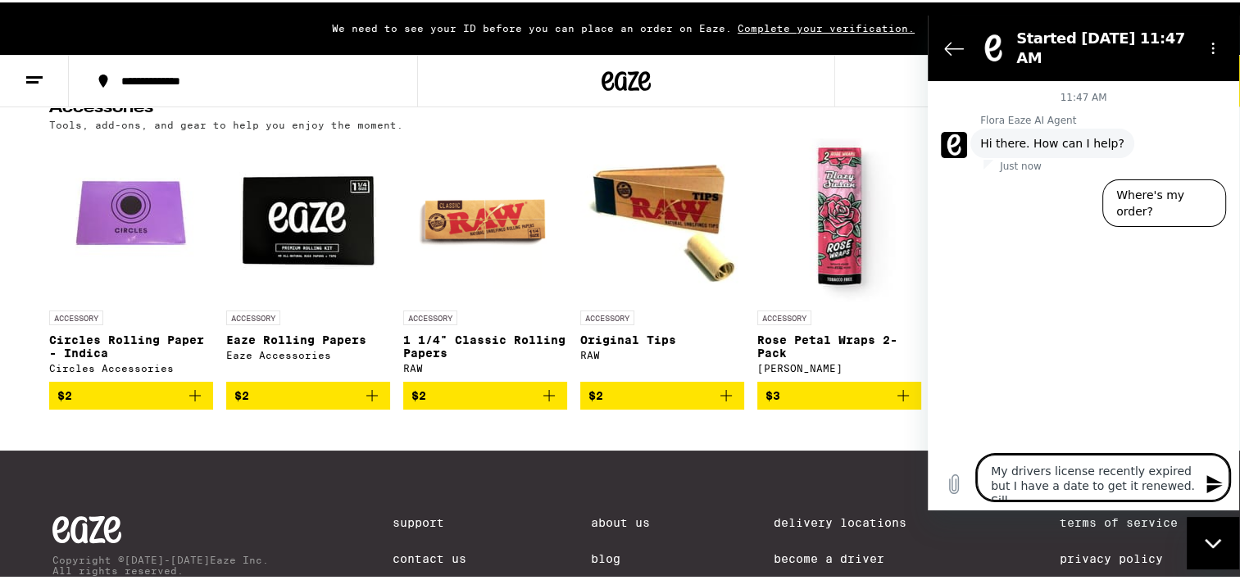
type textarea "My drivers license recently expired but I have a date to get it renewed. [GEOGR…"
type textarea "x"
type textarea "My drivers license recently expired but I have a date to get it renewed. [GEOGR…"
type textarea "x"
type textarea "My drivers license recently expired but I have a date to get it renewed. Silly t"
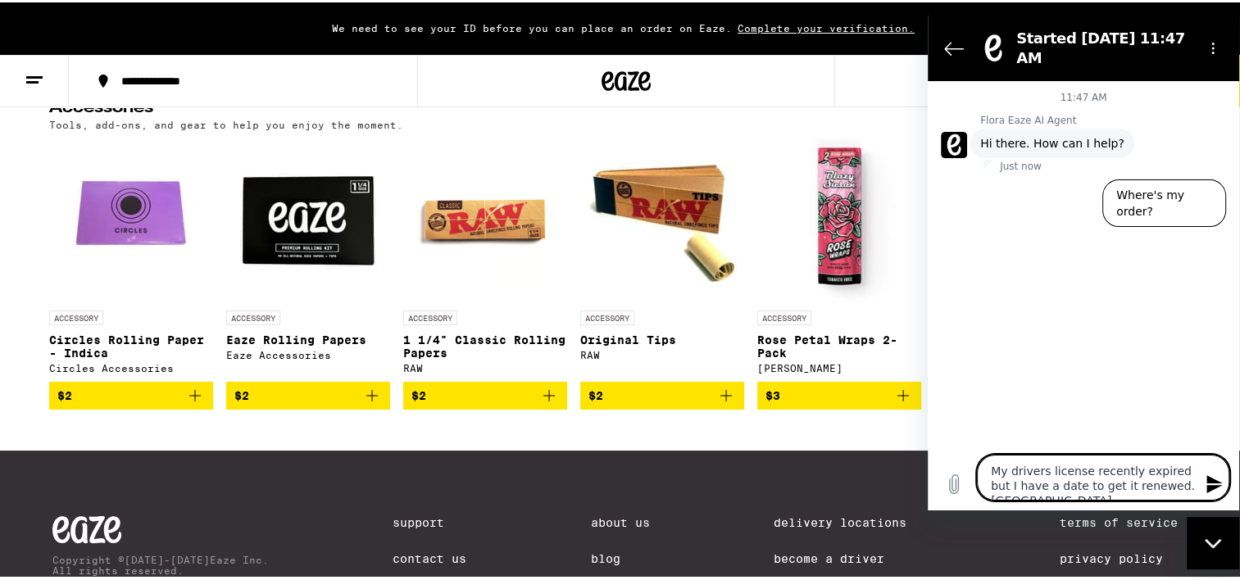
type textarea "x"
type textarea "My drivers license recently expired but I have a date to get it renewed. Silly …"
type textarea "x"
type textarea "My drivers license recently expired but I have a date to get it renewed. Silly …"
type textarea "x"
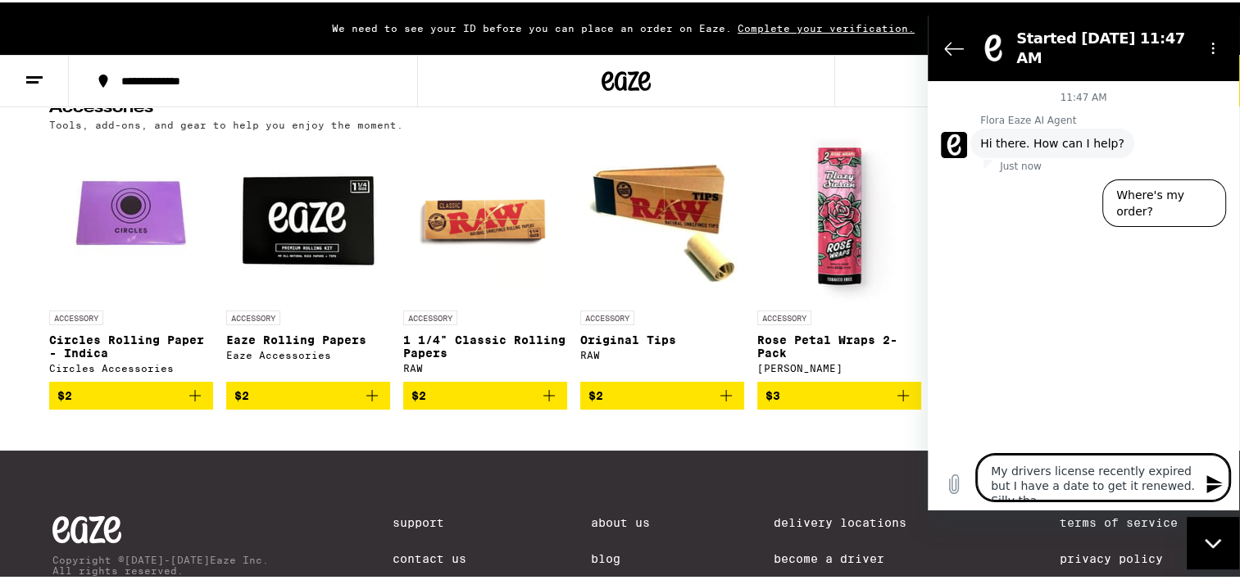
type textarea "My drivers license recently expired but I have a date to get it renewed. Silly …"
type textarea "x"
type textarea "My drivers license recently expired but I have a date to get it renewed. Silly …"
type textarea "x"
type textarea "My drivers license recently expired but I have a date to get it renewed. Silly …"
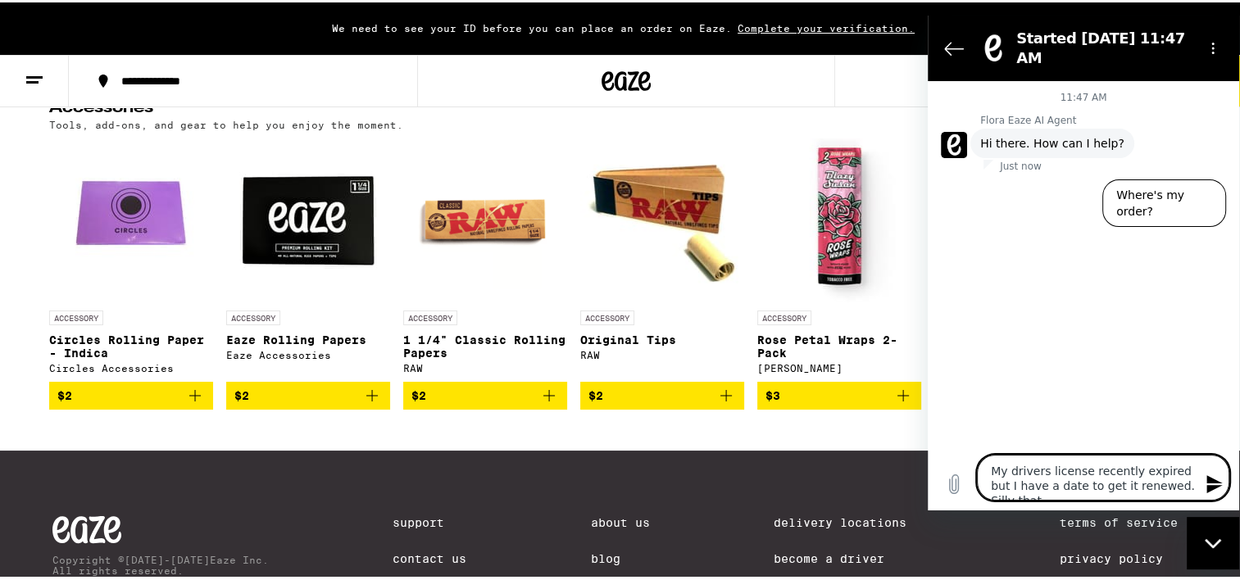
type textarea "x"
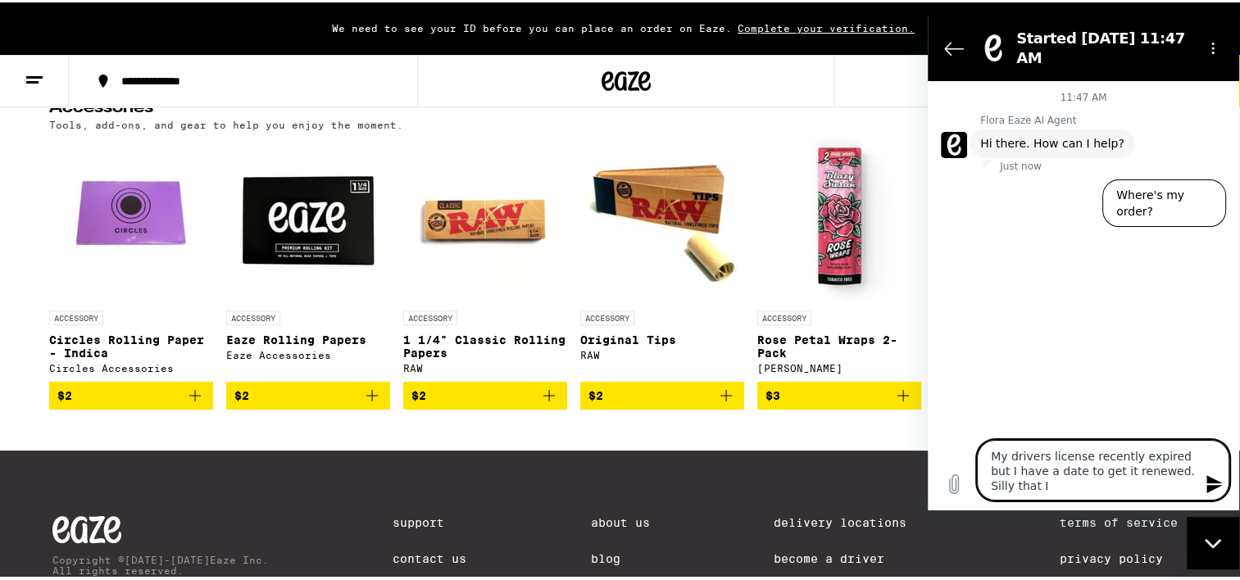
type textarea "My drivers license recently expired but I have a date to get it renewed. Silly …"
type textarea "x"
type textarea "My drivers license recently expired but I have a date to get it renewed. Silly …"
type textarea "x"
type textarea "My drivers license recently expired but I have a date to get it renewed. Silly …"
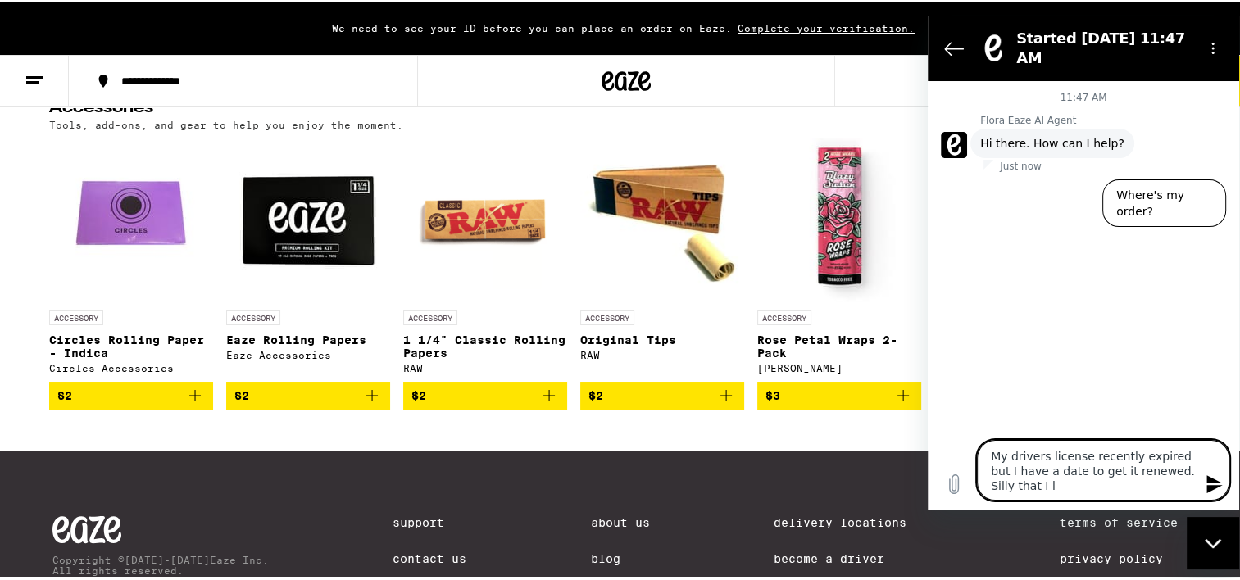
type textarea "x"
type textarea "My drivers license recently expired but I have a date to get it renewed. Silly …"
type textarea "x"
type textarea "My drivers license recently expired but I have a date to get it renewed. Silly …"
type textarea "x"
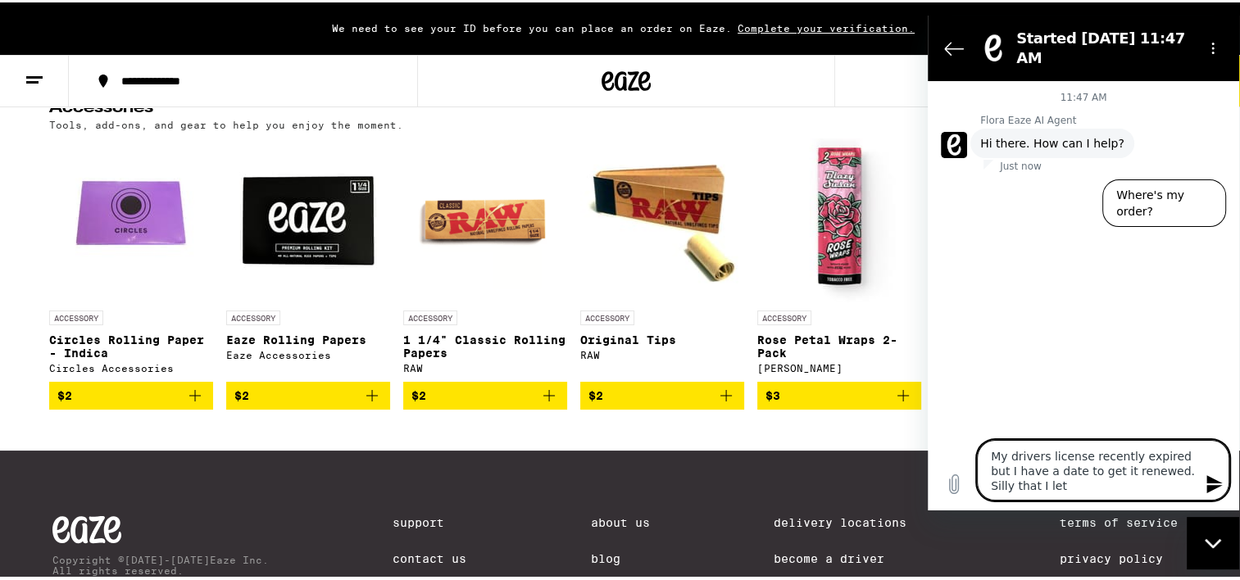
type textarea "My drivers license recently expired but I have a date to get it renewed. Silly …"
type textarea "x"
type textarea "My drivers license recently expired but I have a date to get it renewed. Silly …"
type textarea "x"
type textarea "My drivers license recently expired but I have a date to get it renewed. Silly …"
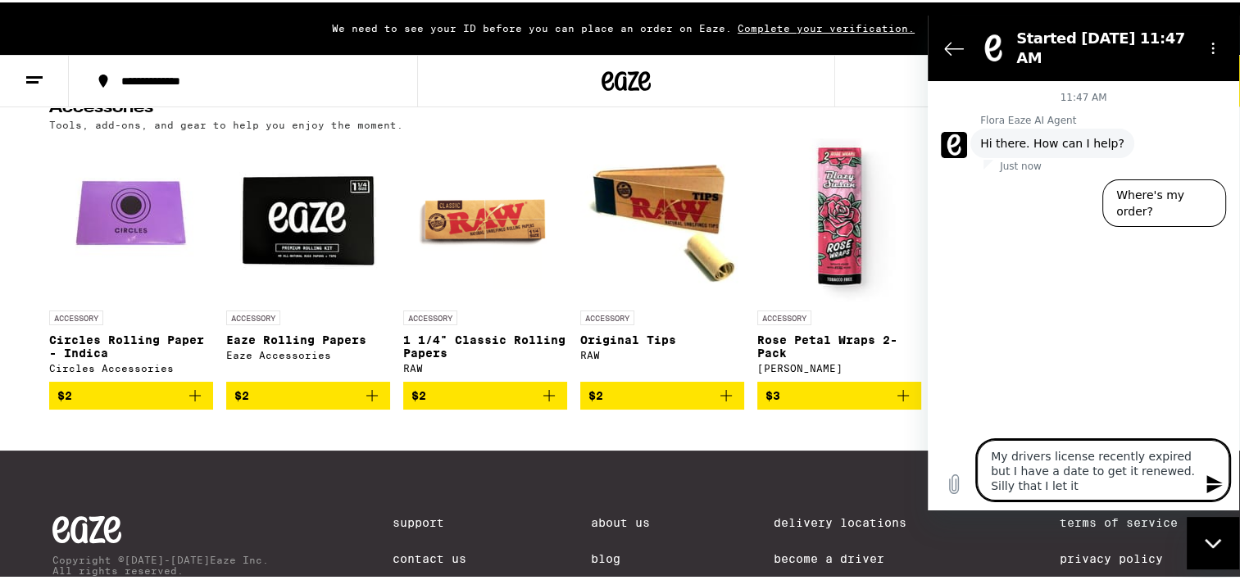
type textarea "x"
type textarea "My drivers license recently expired but I have a date to get it renewed. Silly …"
type textarea "x"
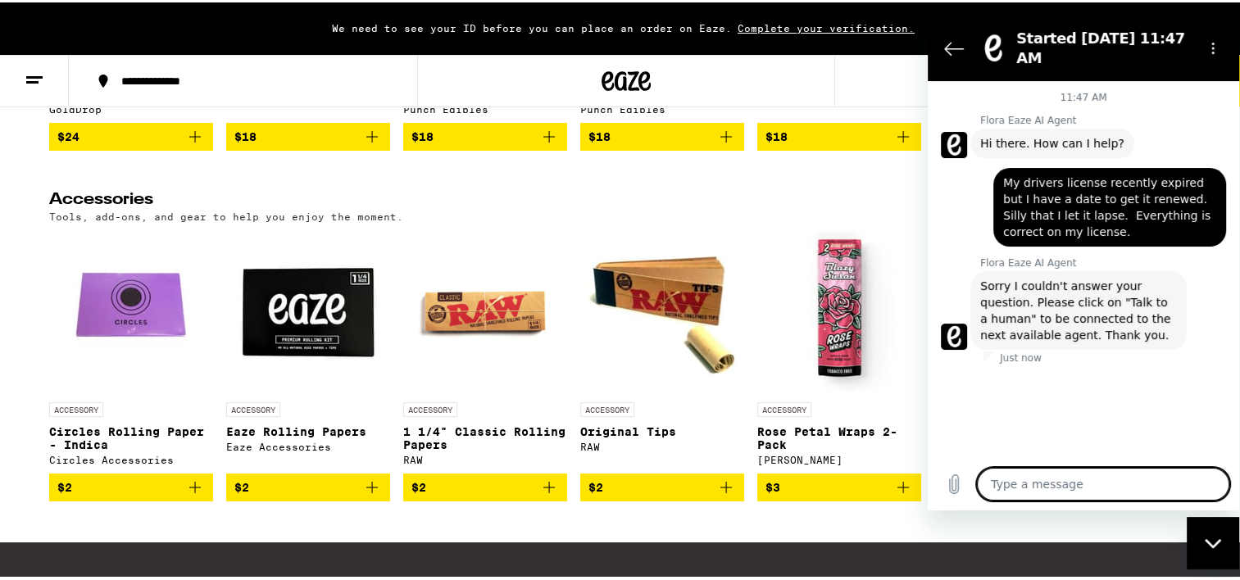
scroll to position [6327, 0]
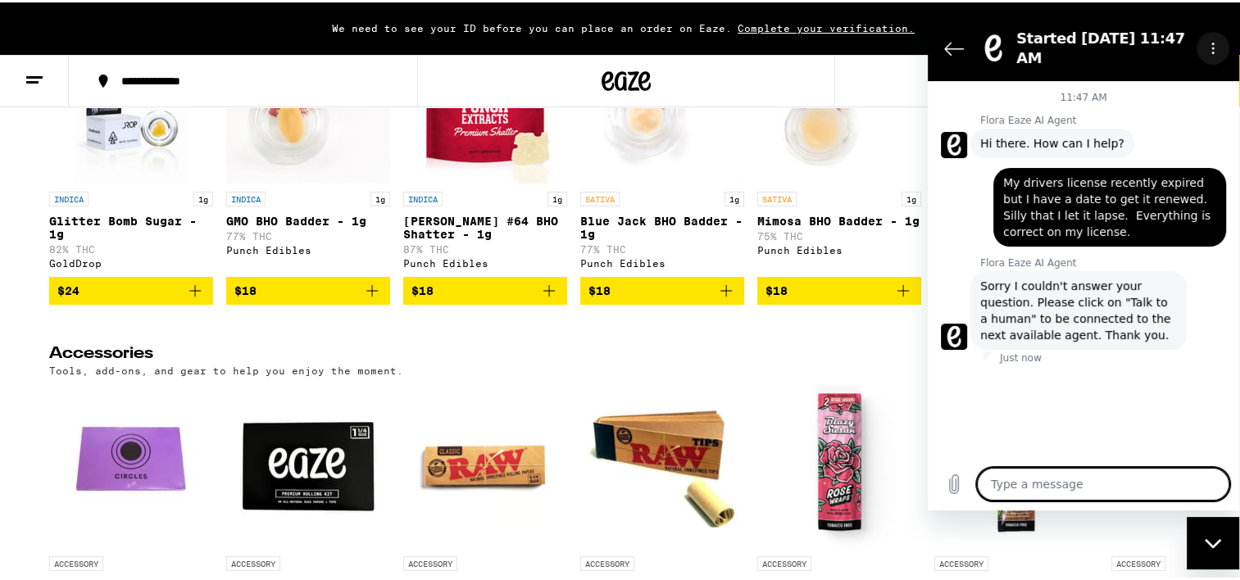
click at [1219, 42] on icon "Options menu" at bounding box center [1213, 48] width 13 height 13
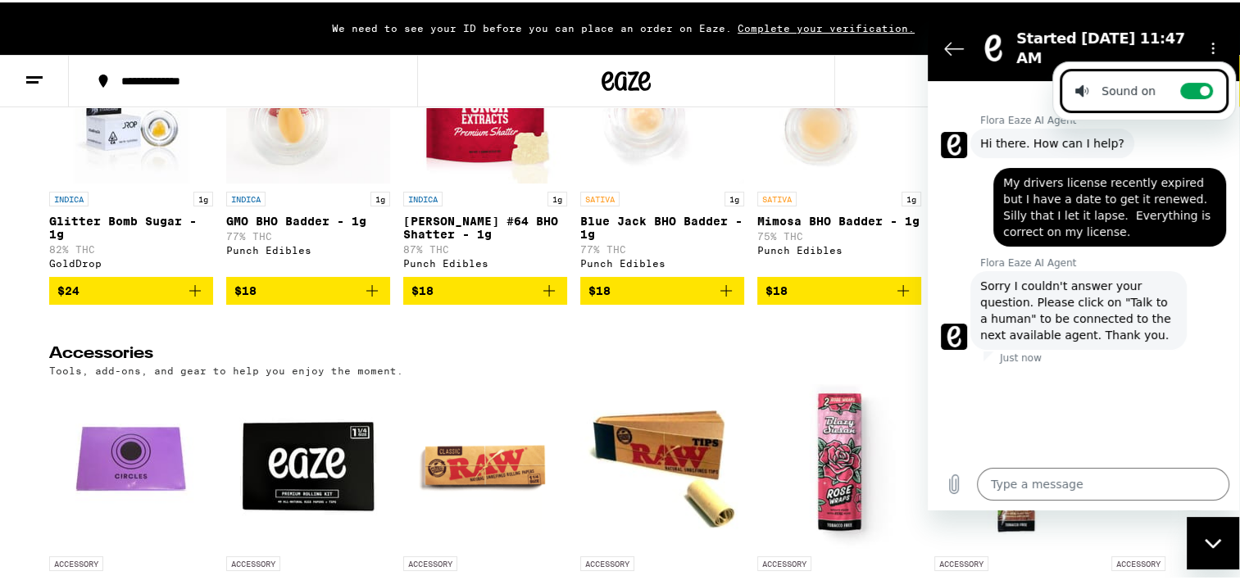
click at [1192, 294] on div "Flora Eaze AI Agent says: Sorry I couldn't answer your question. Please click o…" at bounding box center [1090, 310] width 298 height 80
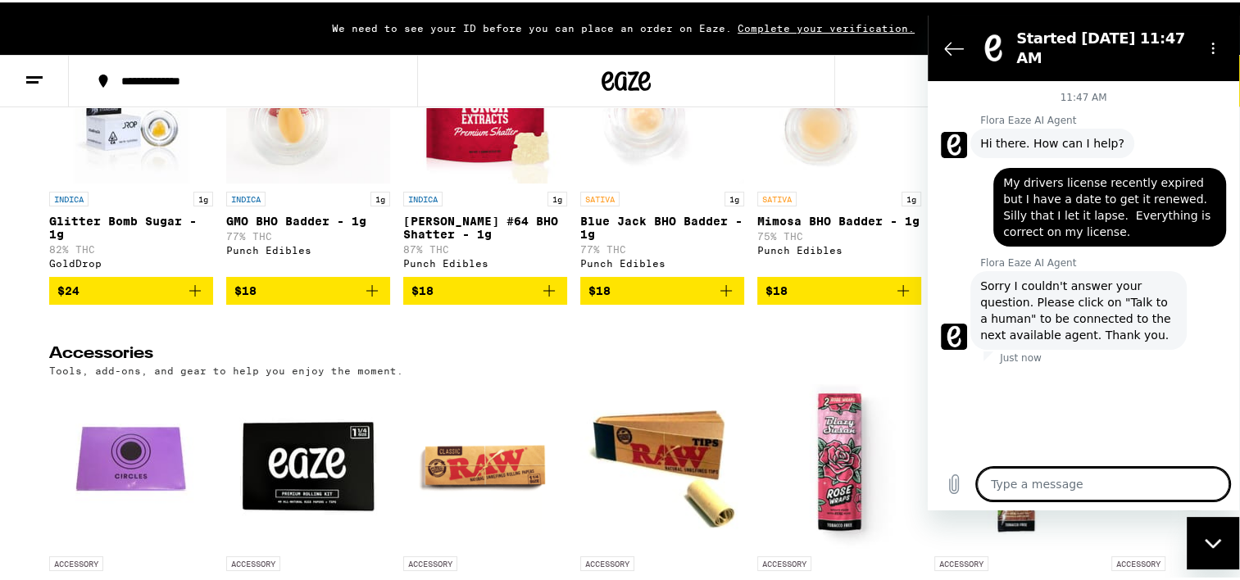
click at [1023, 487] on textarea at bounding box center [1103, 484] width 252 height 33
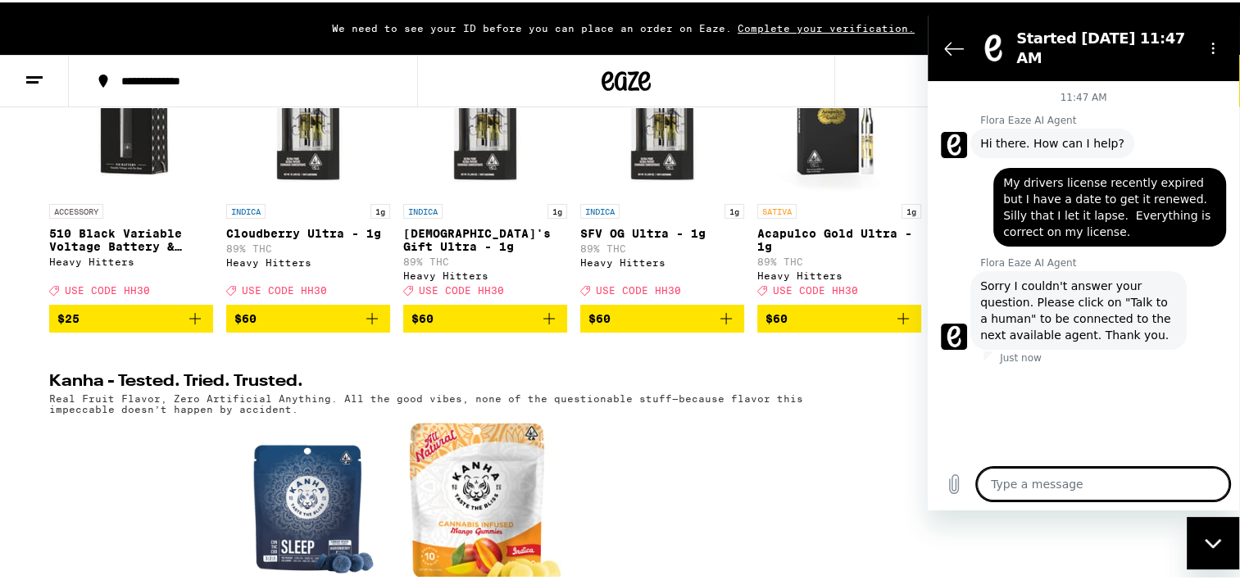
scroll to position [589, 0]
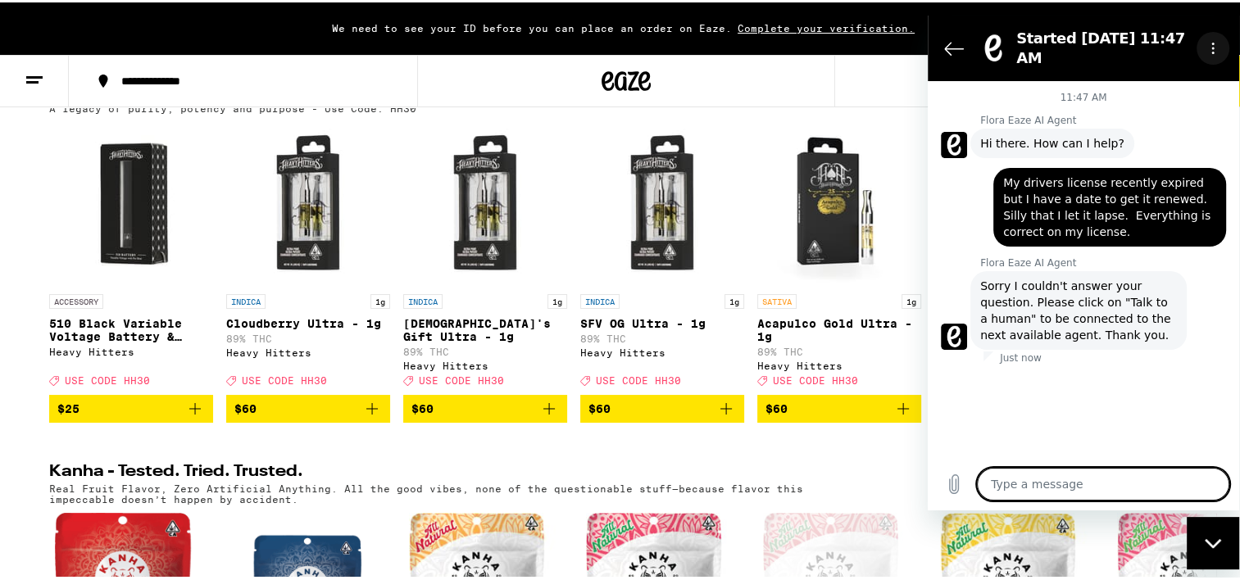
click at [1218, 45] on icon "Options menu" at bounding box center [1213, 48] width 13 height 13
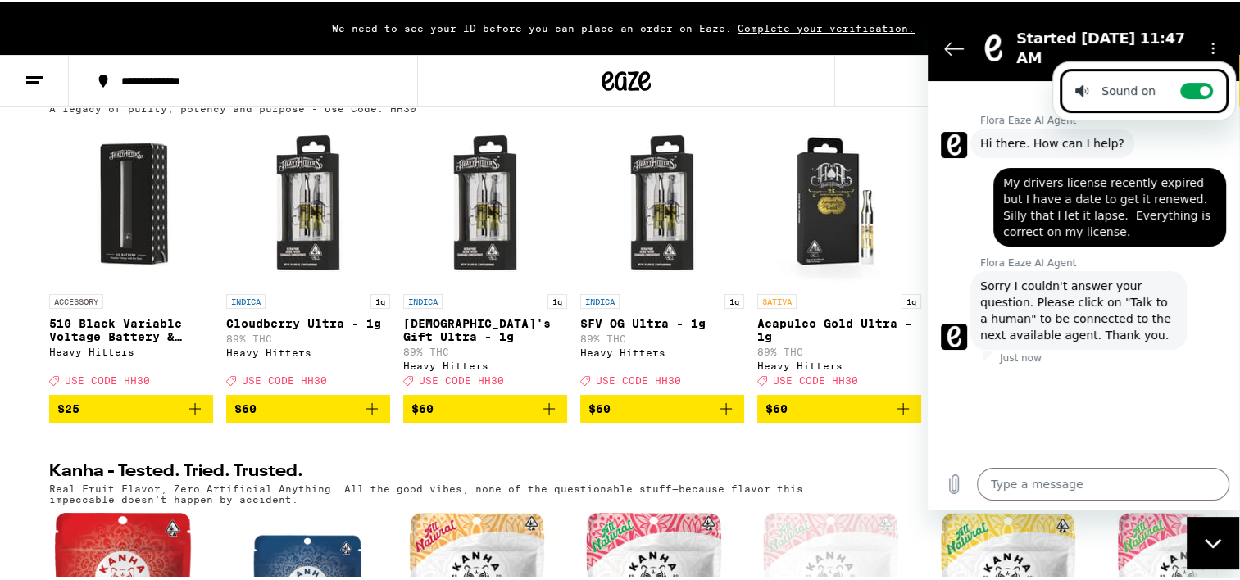
click at [1127, 360] on div "11:47 AM Flora Eaze AI Agent Flora Eaze AI Agent says: Hi there. How can I help…" at bounding box center [1084, 269] width 312 height 377
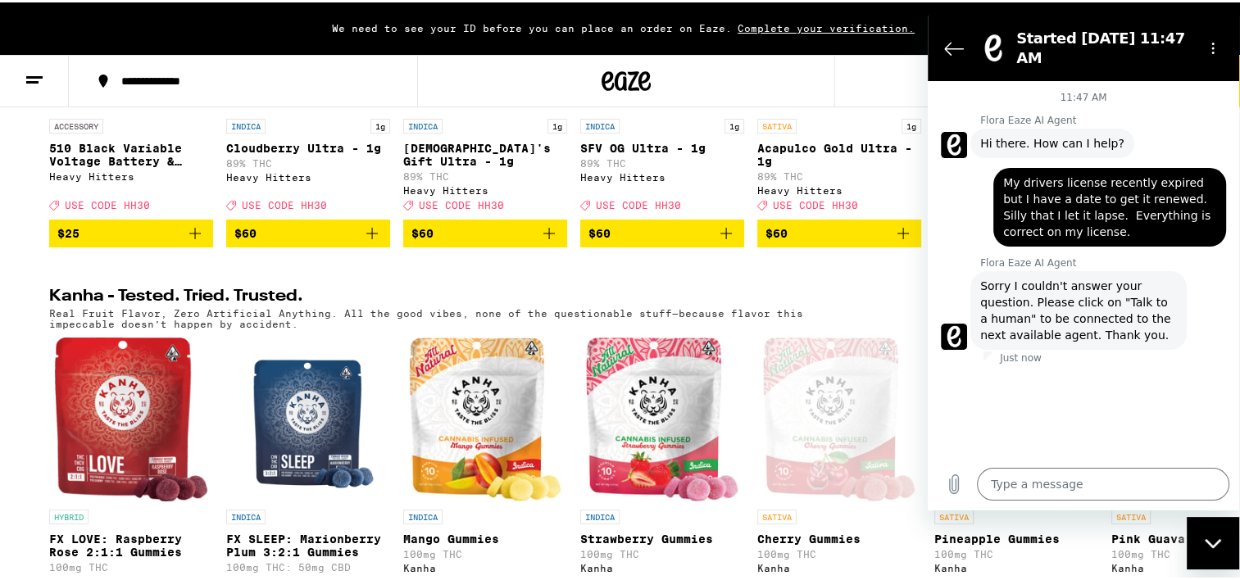
scroll to position [753, 0]
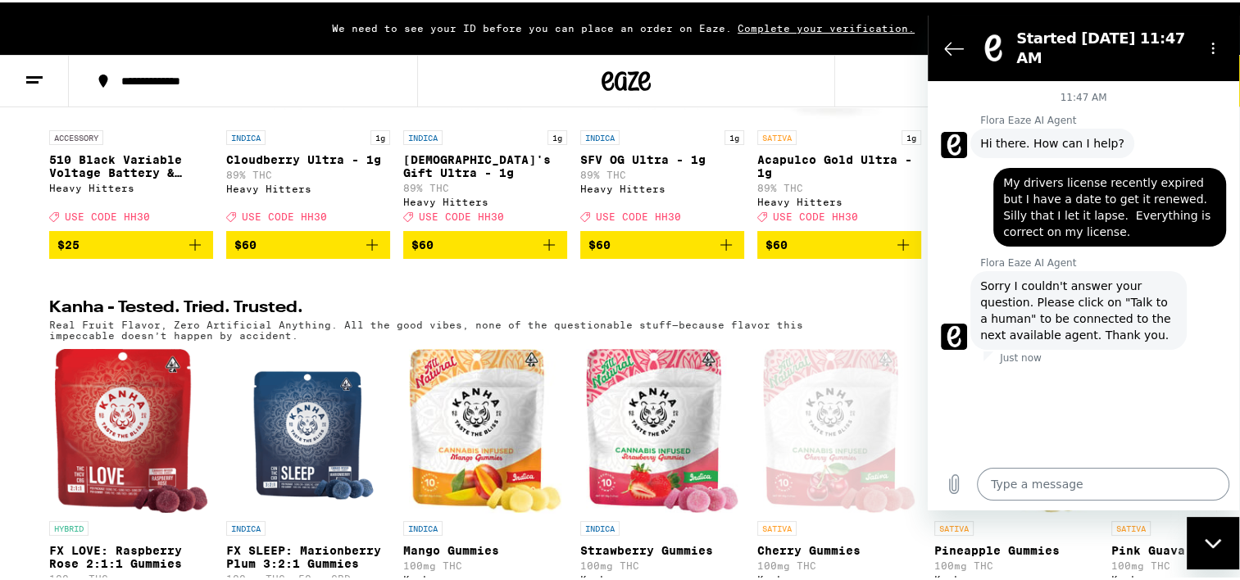
click at [1056, 483] on textarea at bounding box center [1103, 484] width 252 height 33
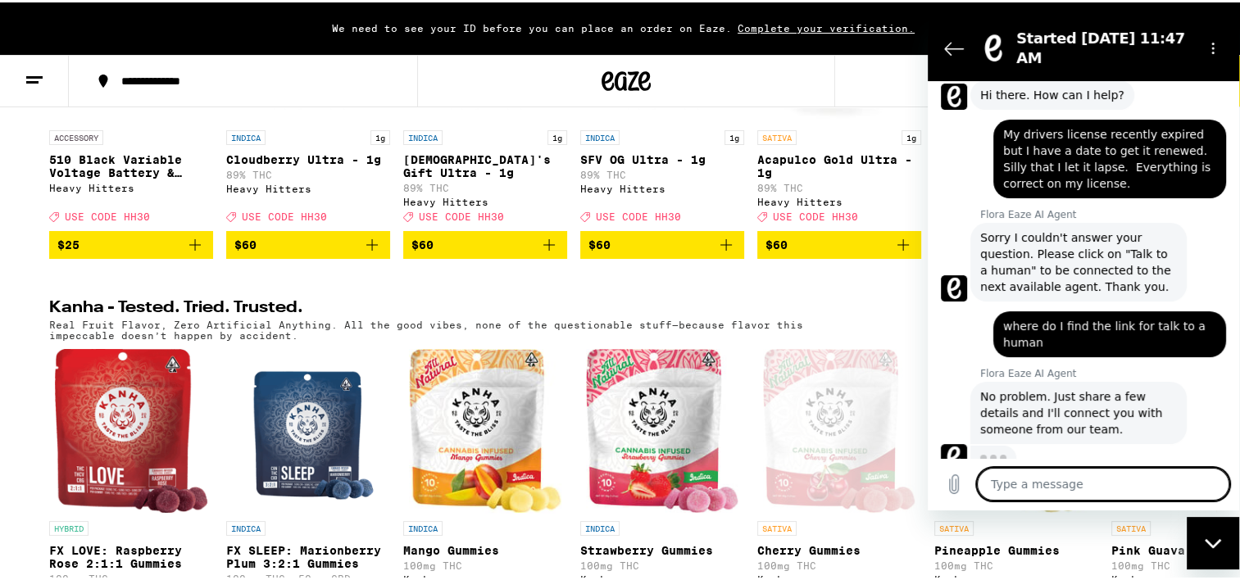
scroll to position [166, 0]
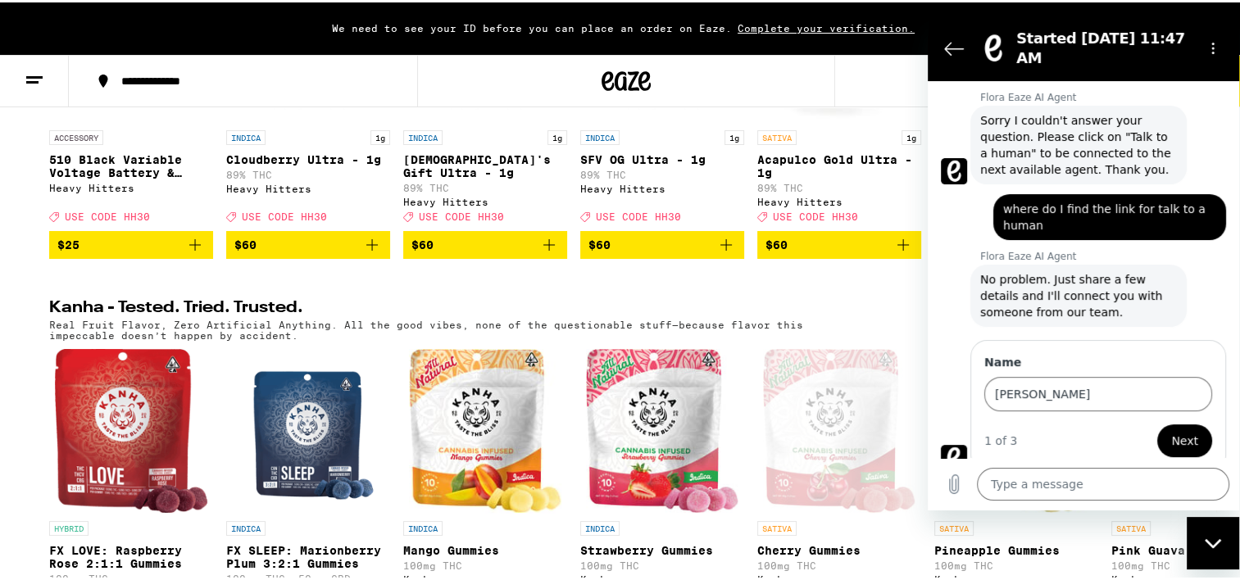
click at [1171, 431] on span "Next" at bounding box center [1184, 441] width 27 height 20
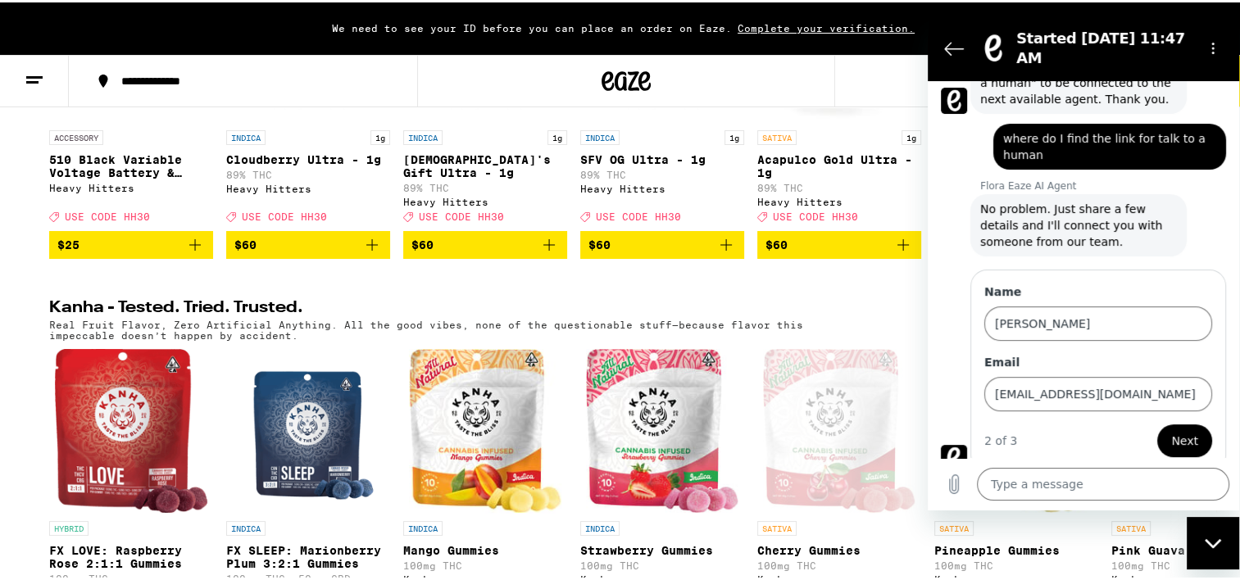
click at [1159, 425] on button "Next" at bounding box center [1185, 441] width 55 height 33
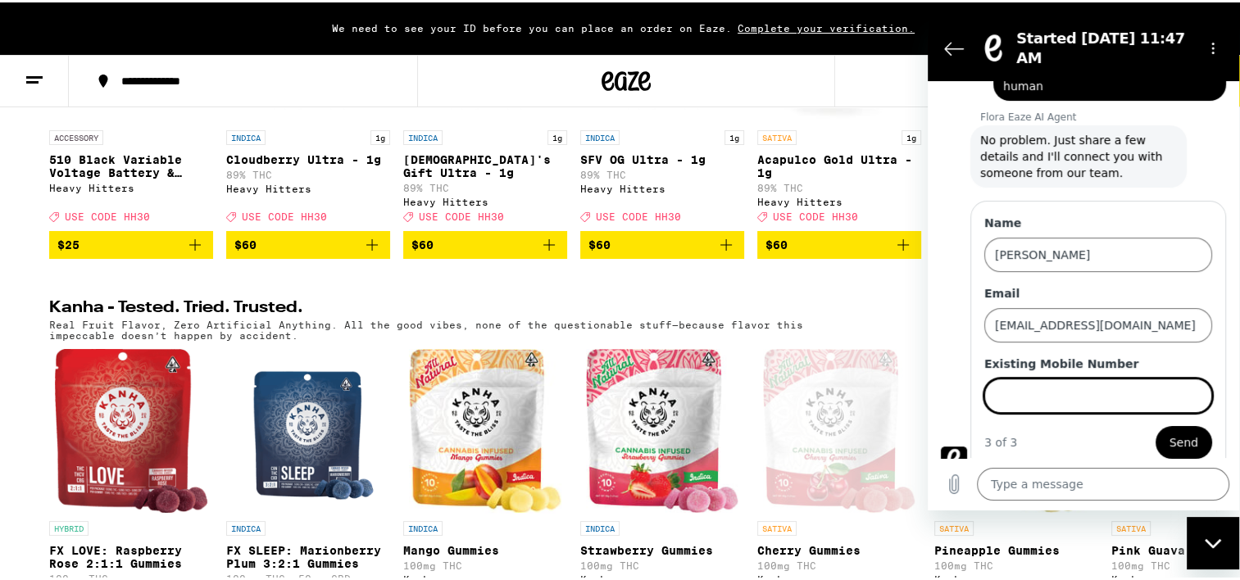
scroll to position [306, 0]
click at [1170, 432] on span "Send" at bounding box center [1184, 442] width 29 height 20
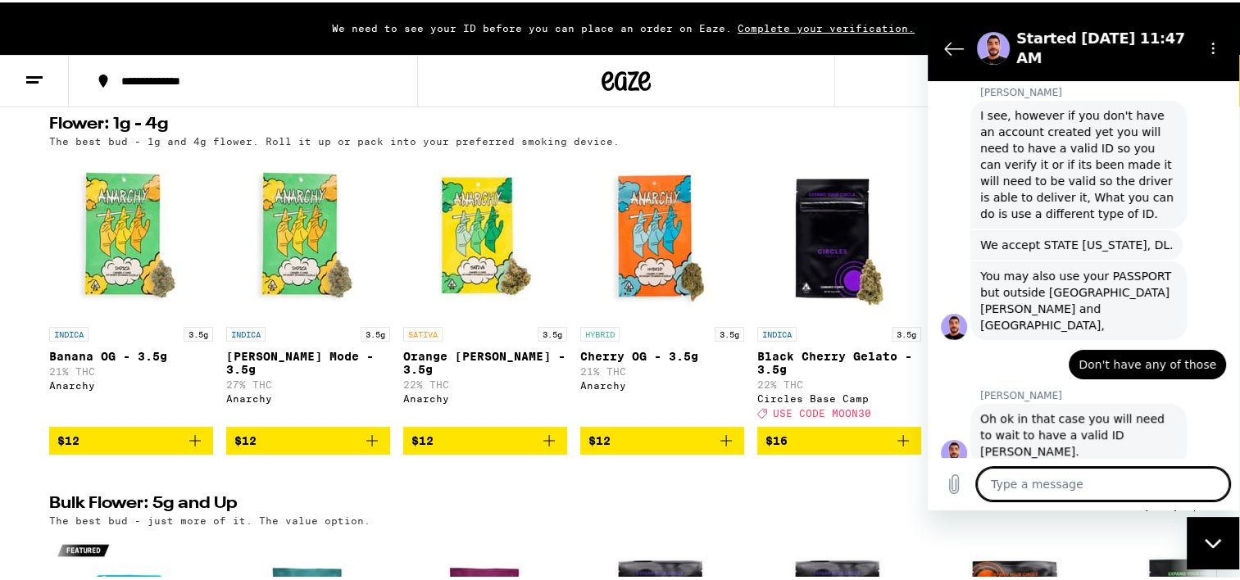
scroll to position [1108, 0]
